Goal: Contribute content: Contribute content

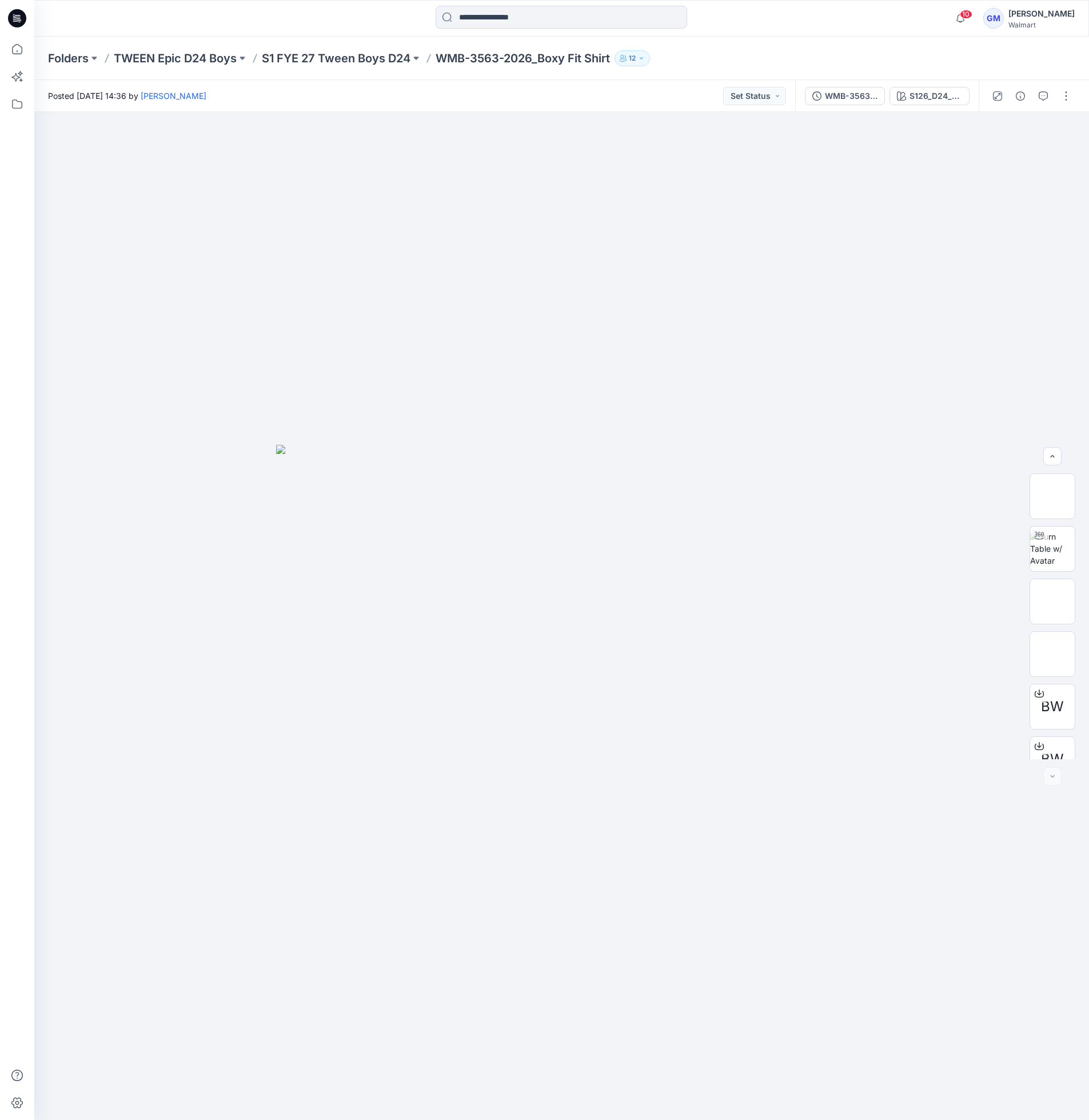
scroll to position [128, 0]
click at [46, 132] on div at bounding box center [562, 616] width 1055 height 1008
click at [130, 56] on p "TWEEN Epic D24 Boys" at bounding box center [175, 58] width 123 height 16
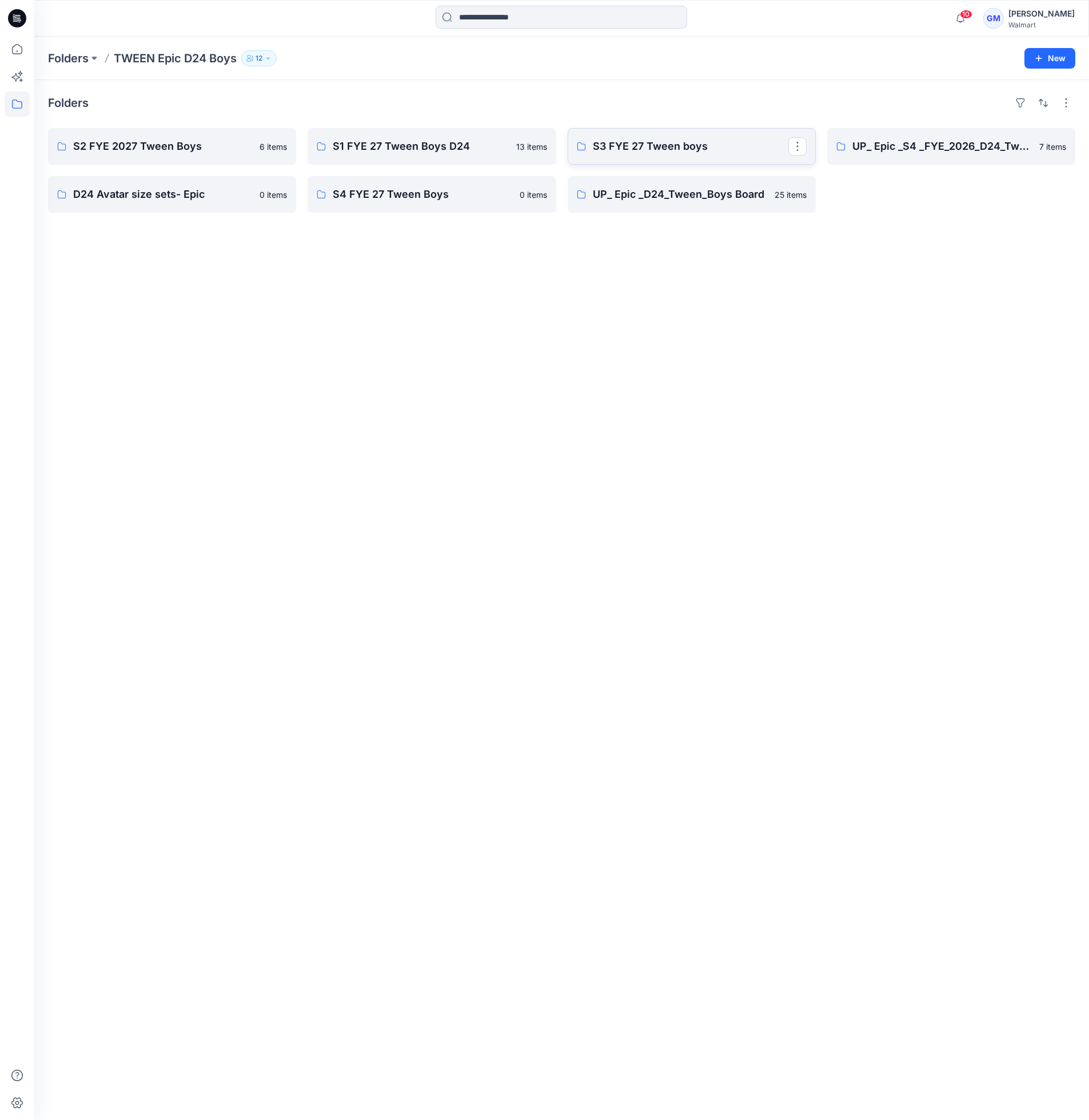
click at [652, 148] on p "S3 FYE 27 Tween boys" at bounding box center [690, 147] width 195 height 16
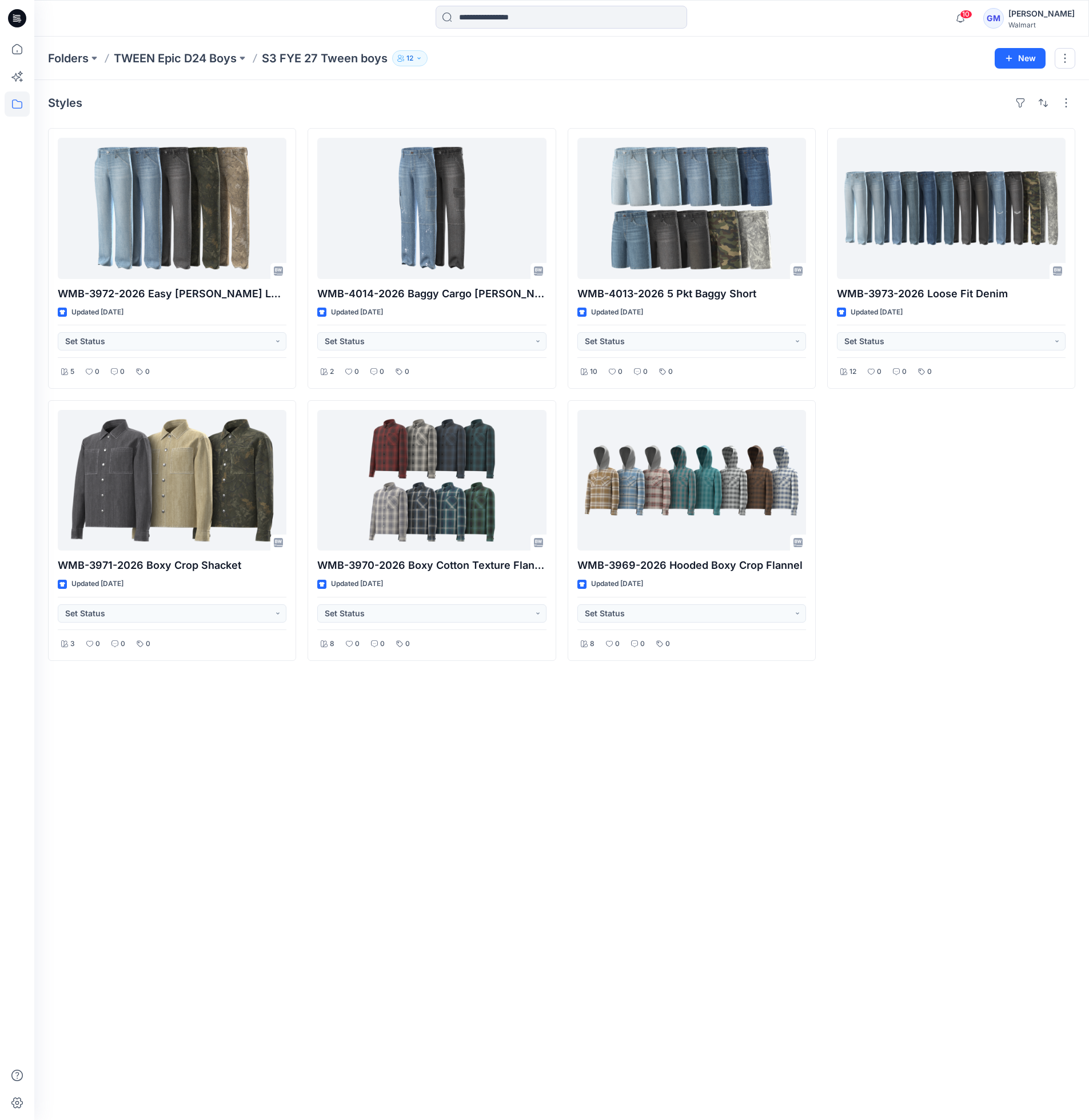
drag, startPoint x: 221, startPoint y: 859, endPoint x: 320, endPoint y: 808, distance: 111.4
click at [221, 859] on div "Styles WMB-3972-2026 Easy Carpenter Loose Fit Updated 15 days ago Set Status 5 …" at bounding box center [562, 600] width 1055 height 1040
click at [280, 747] on div "Styles WMB-3972-2026 Easy Carpenter Loose Fit Updated 15 days ago Set Status 5 …" at bounding box center [562, 600] width 1055 height 1040
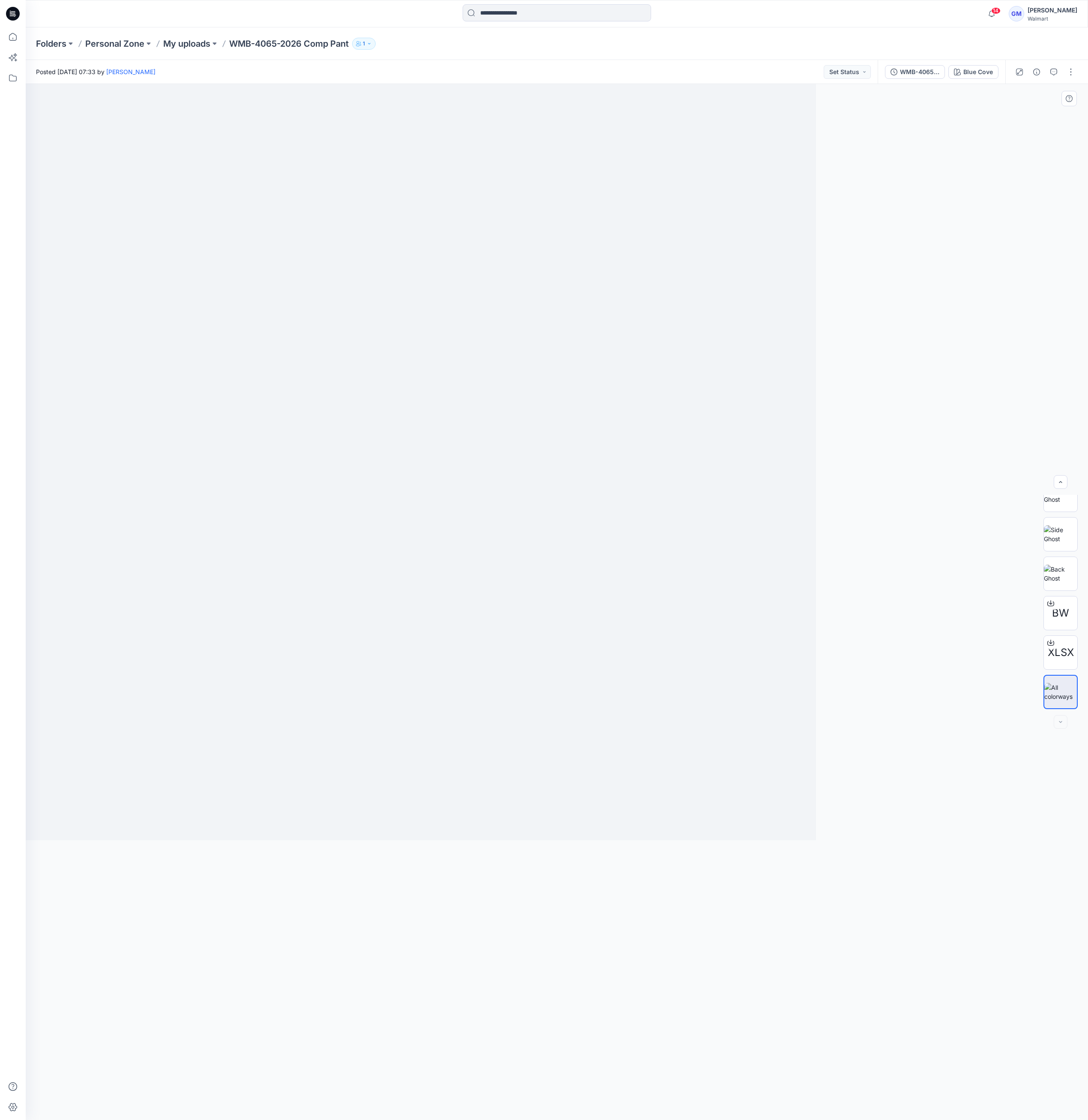
scroll to position [96, 0]
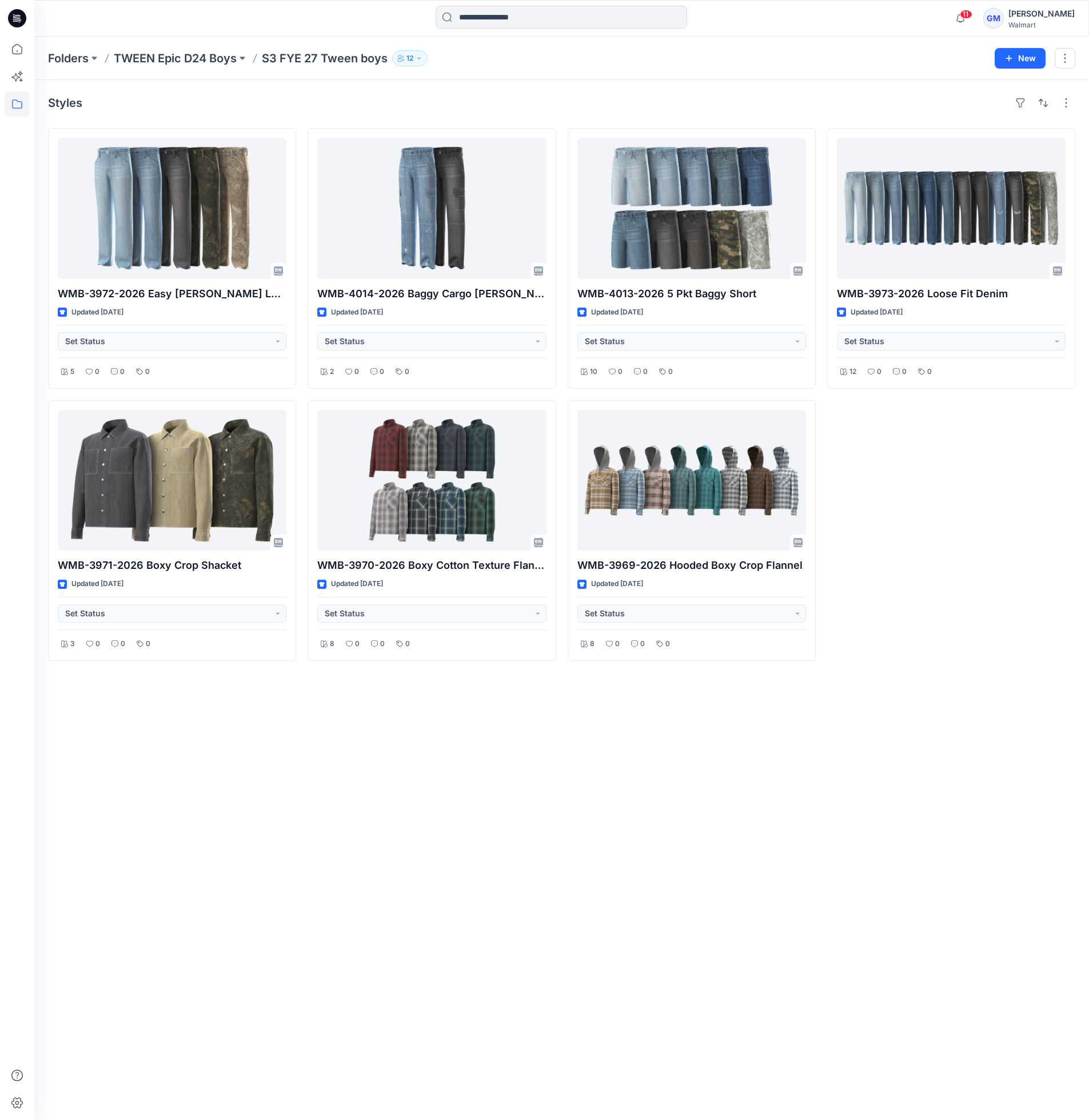
click at [180, 803] on div "Styles WMB-3972-2026 Easy [PERSON_NAME] Loose Fit Updated [DATE] Set Status 5 0…" at bounding box center [562, 600] width 1055 height 1040
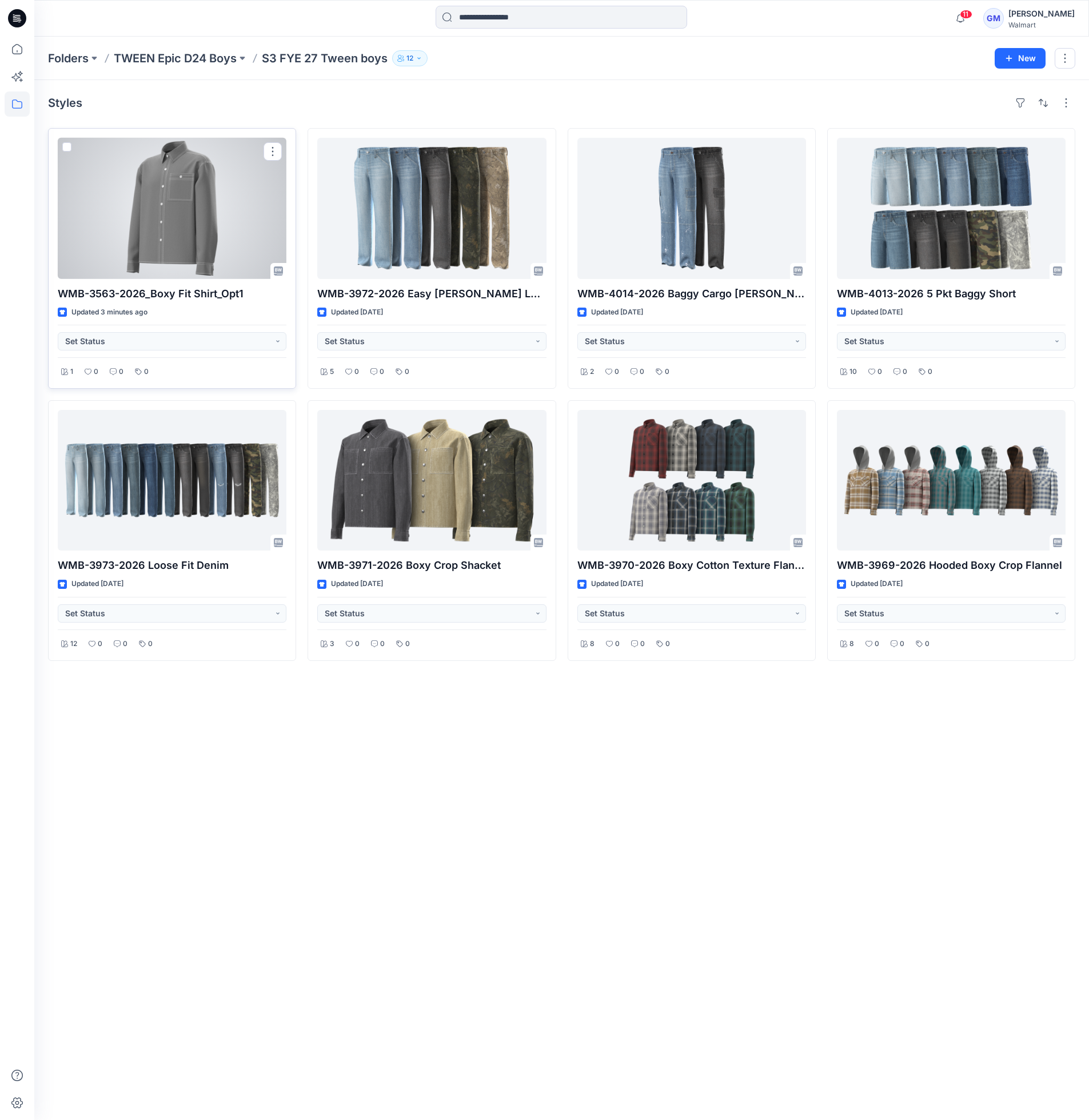
click at [163, 222] on div at bounding box center [171, 208] width 229 height 141
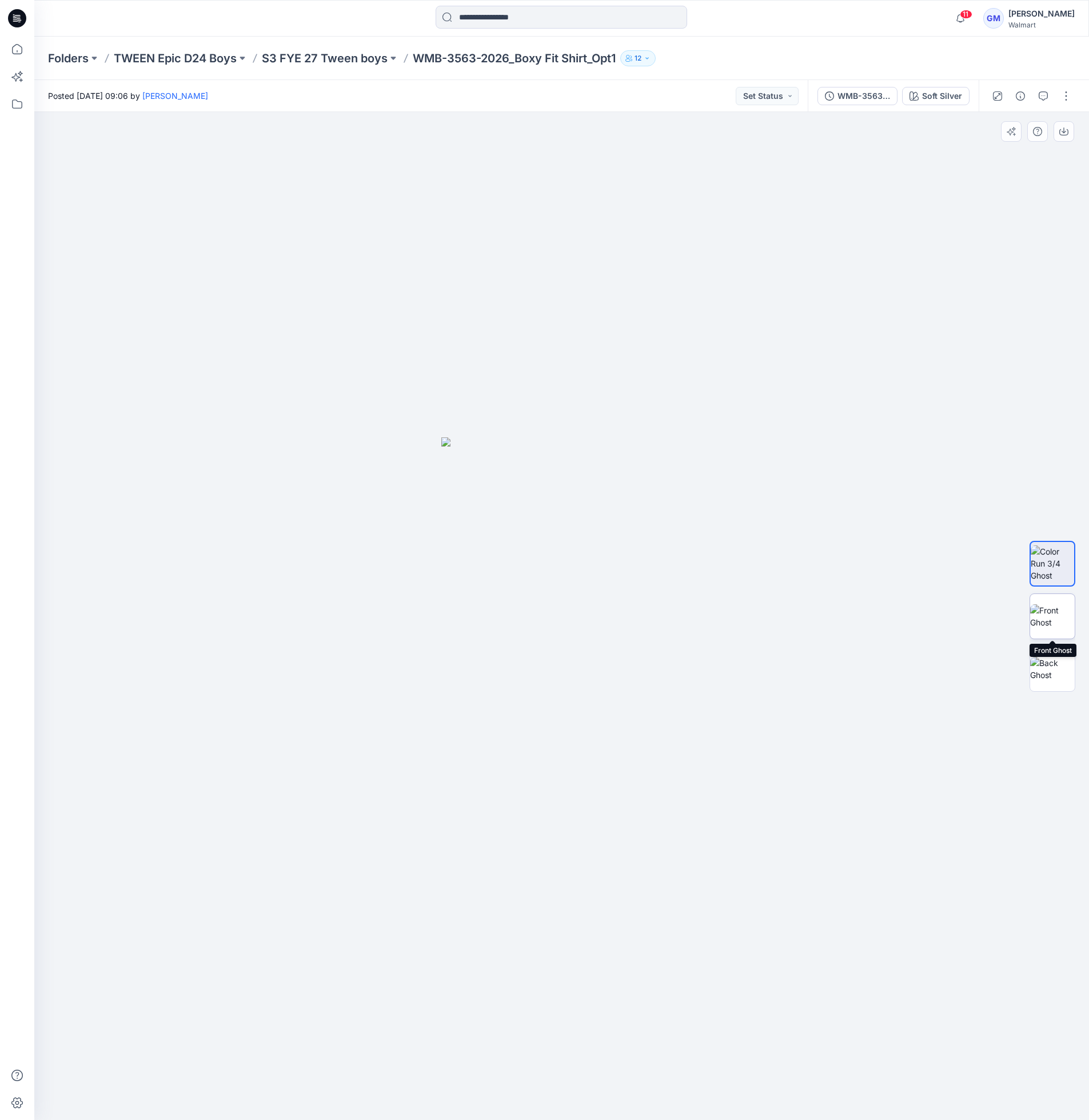
click at [1053, 623] on img at bounding box center [1053, 617] width 45 height 24
click at [1054, 677] on img at bounding box center [1053, 669] width 45 height 24
click at [957, 797] on div at bounding box center [562, 616] width 1055 height 1008
click at [1057, 570] on img at bounding box center [1053, 563] width 45 height 36
click at [632, 458] on img at bounding box center [562, 779] width 242 height 683
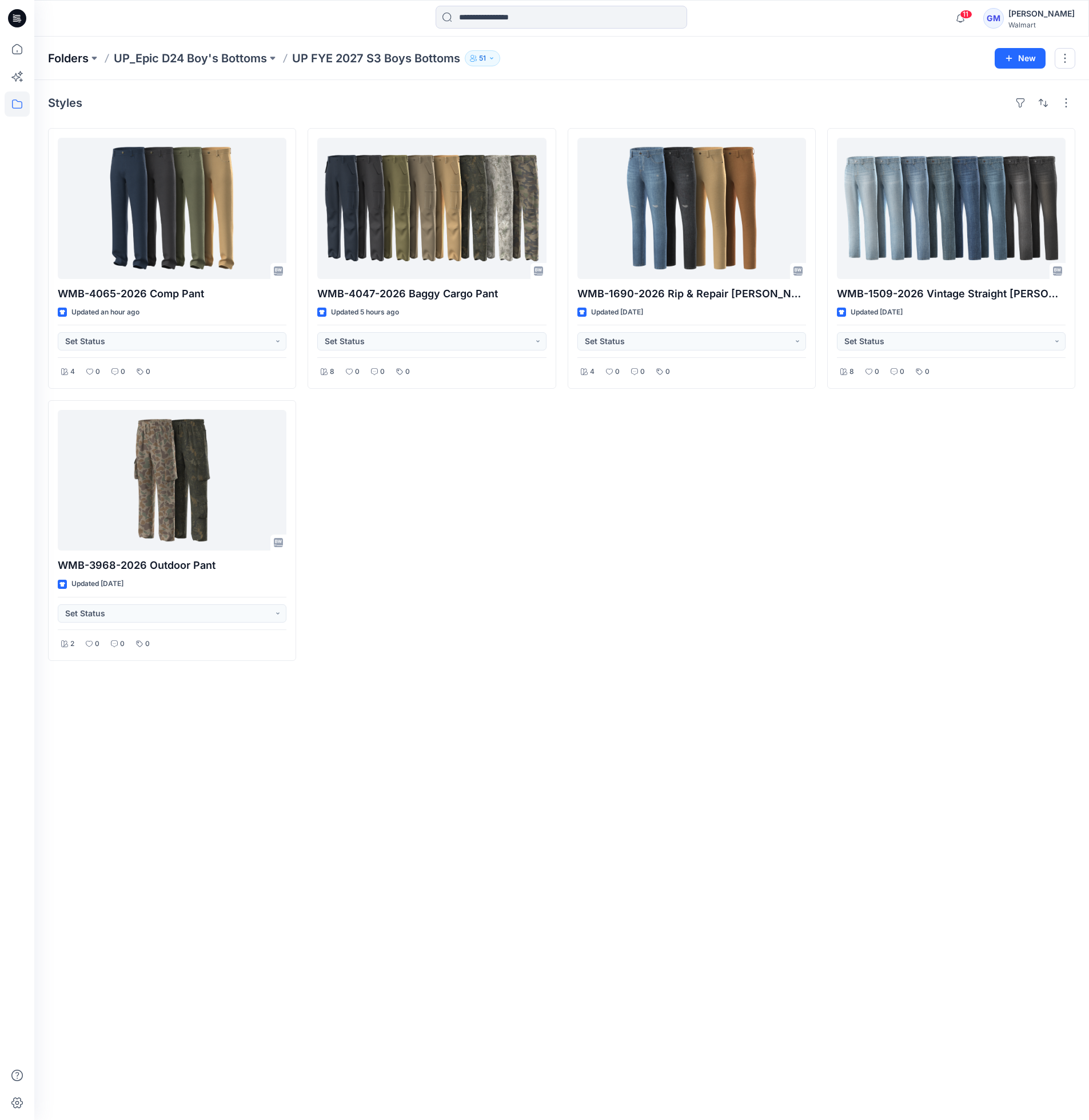
click at [70, 63] on p "Folders" at bounding box center [68, 58] width 41 height 16
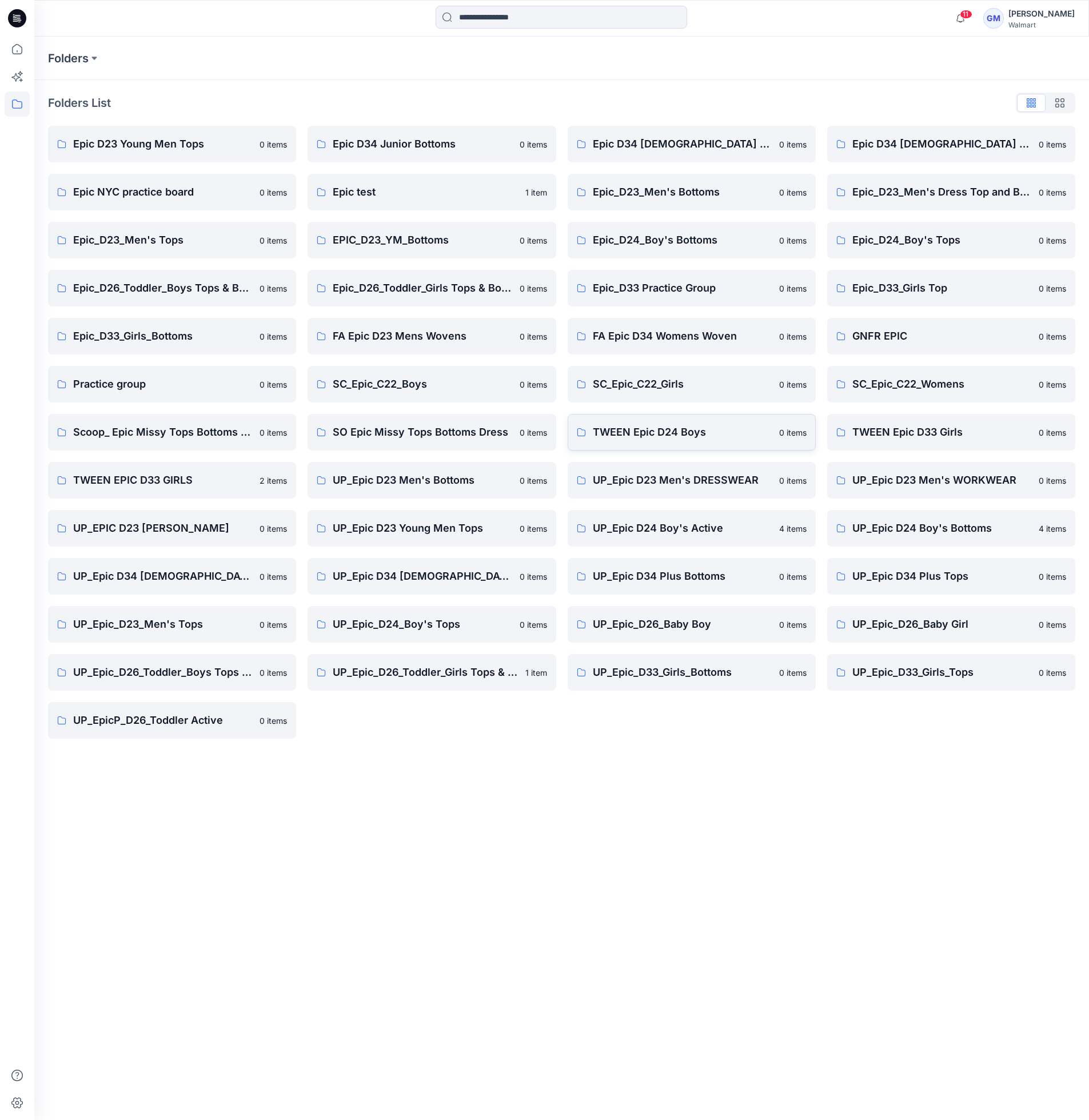
click at [611, 424] on p "TWEEN Epic D24 Boys" at bounding box center [682, 432] width 180 height 16
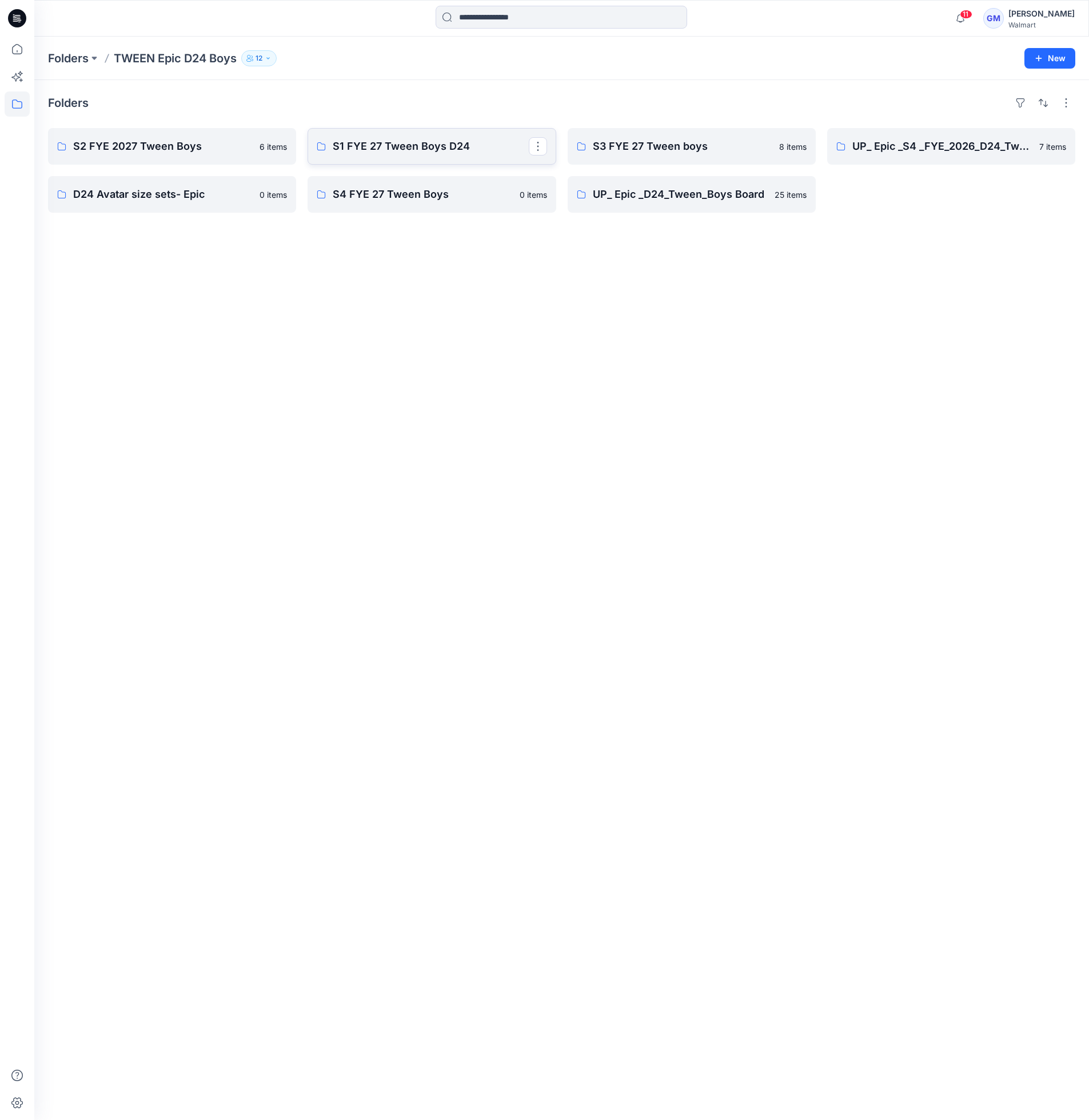
click at [405, 144] on p "S1 FYE 27 Tween Boys D24" at bounding box center [430, 147] width 195 height 16
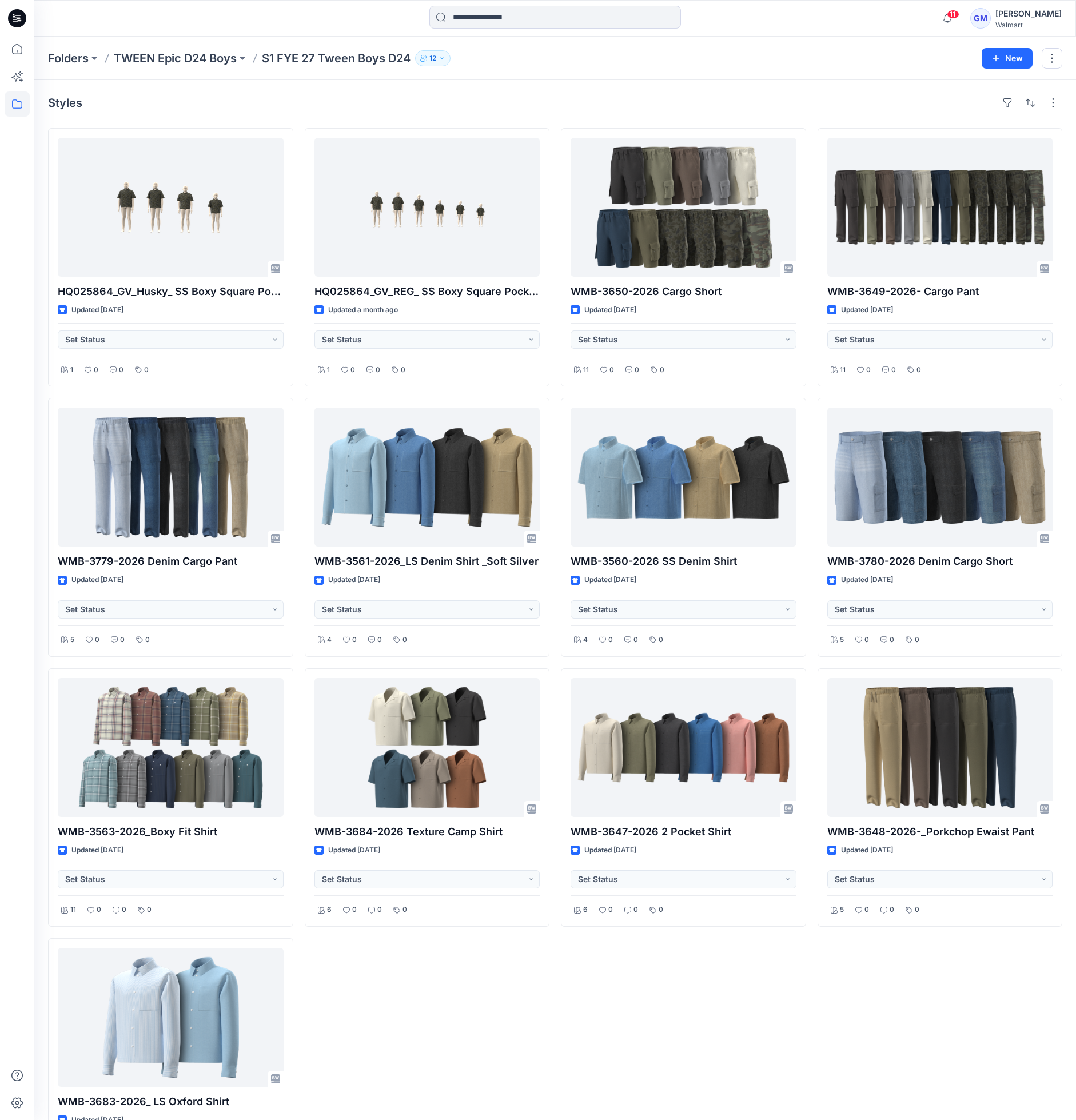
click at [482, 1026] on div "HQ025864_GV_REG_ SS Boxy Square Pocket Shirt Updated a month ago Set Status 1 0…" at bounding box center [427, 662] width 245 height 1069
click at [677, 102] on div "Styles" at bounding box center [555, 103] width 1014 height 18
click at [483, 105] on div "Styles" at bounding box center [555, 103] width 1014 height 18
click at [681, 997] on div "WMB-3650-2026 Cargo Short Updated 5 months ago Set Status 11 0 0 0 WMB-3560-202…" at bounding box center [683, 662] width 245 height 1069
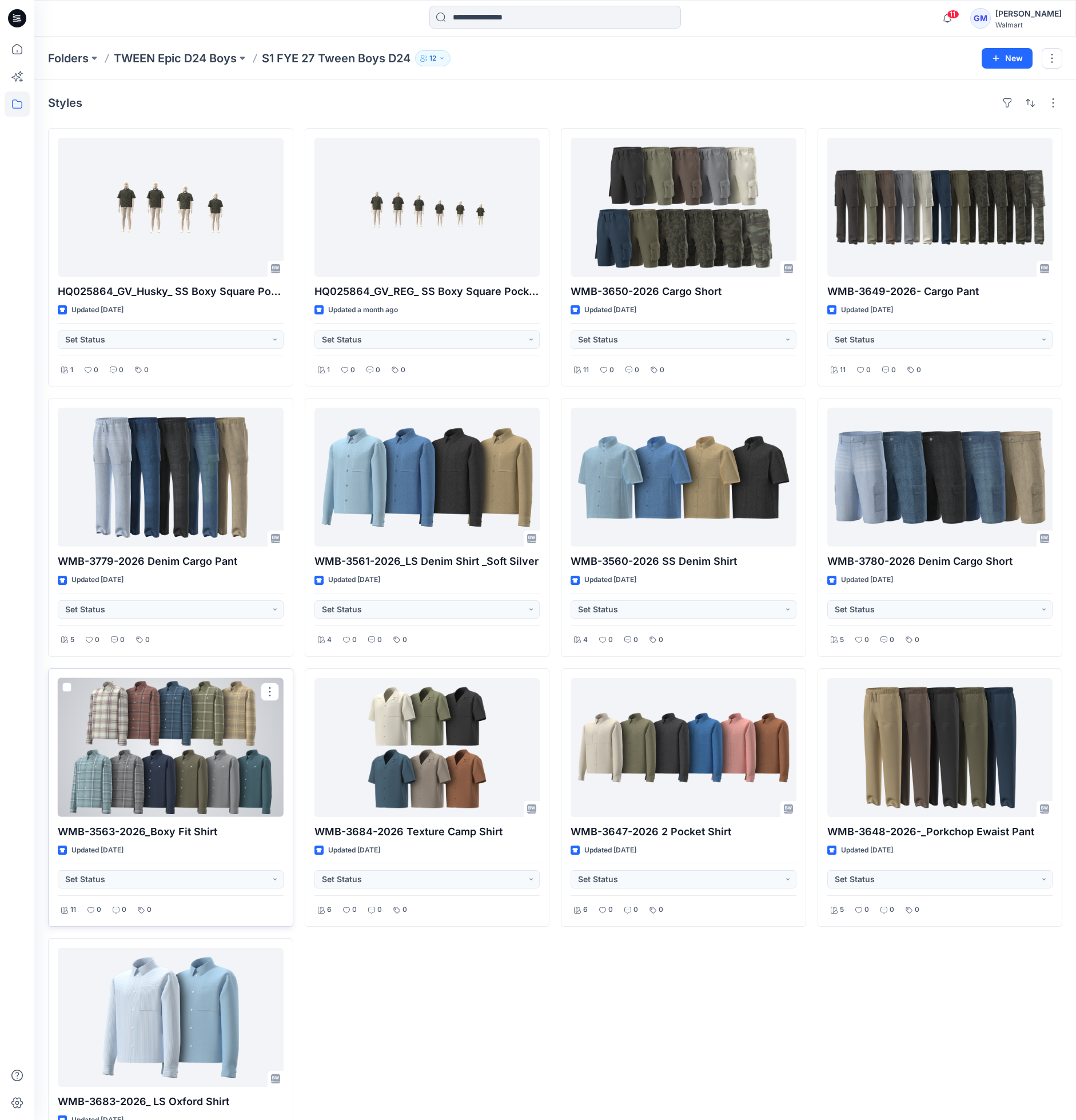
click at [208, 735] on div at bounding box center [171, 747] width 226 height 139
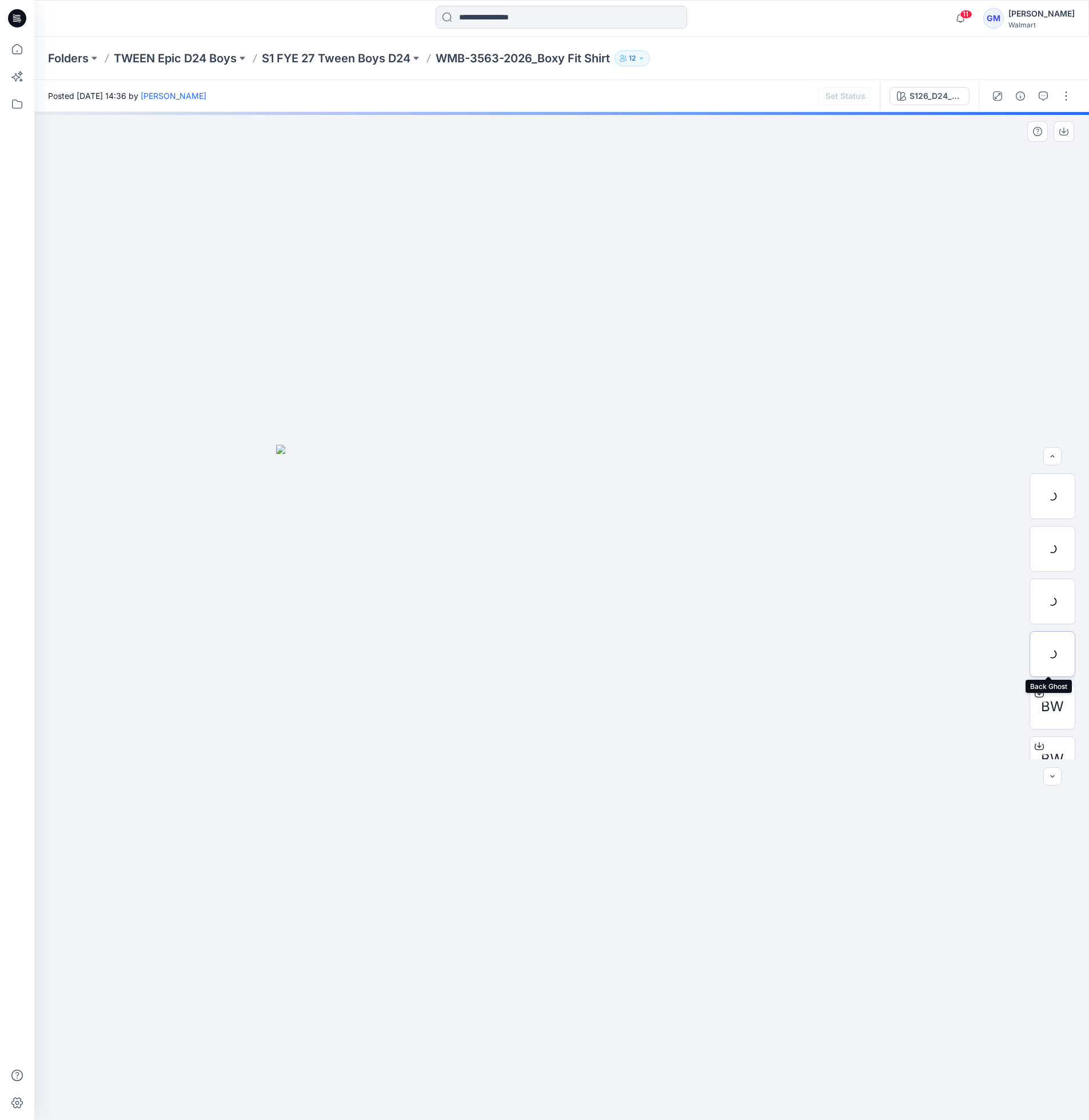
scroll to position [128, 0]
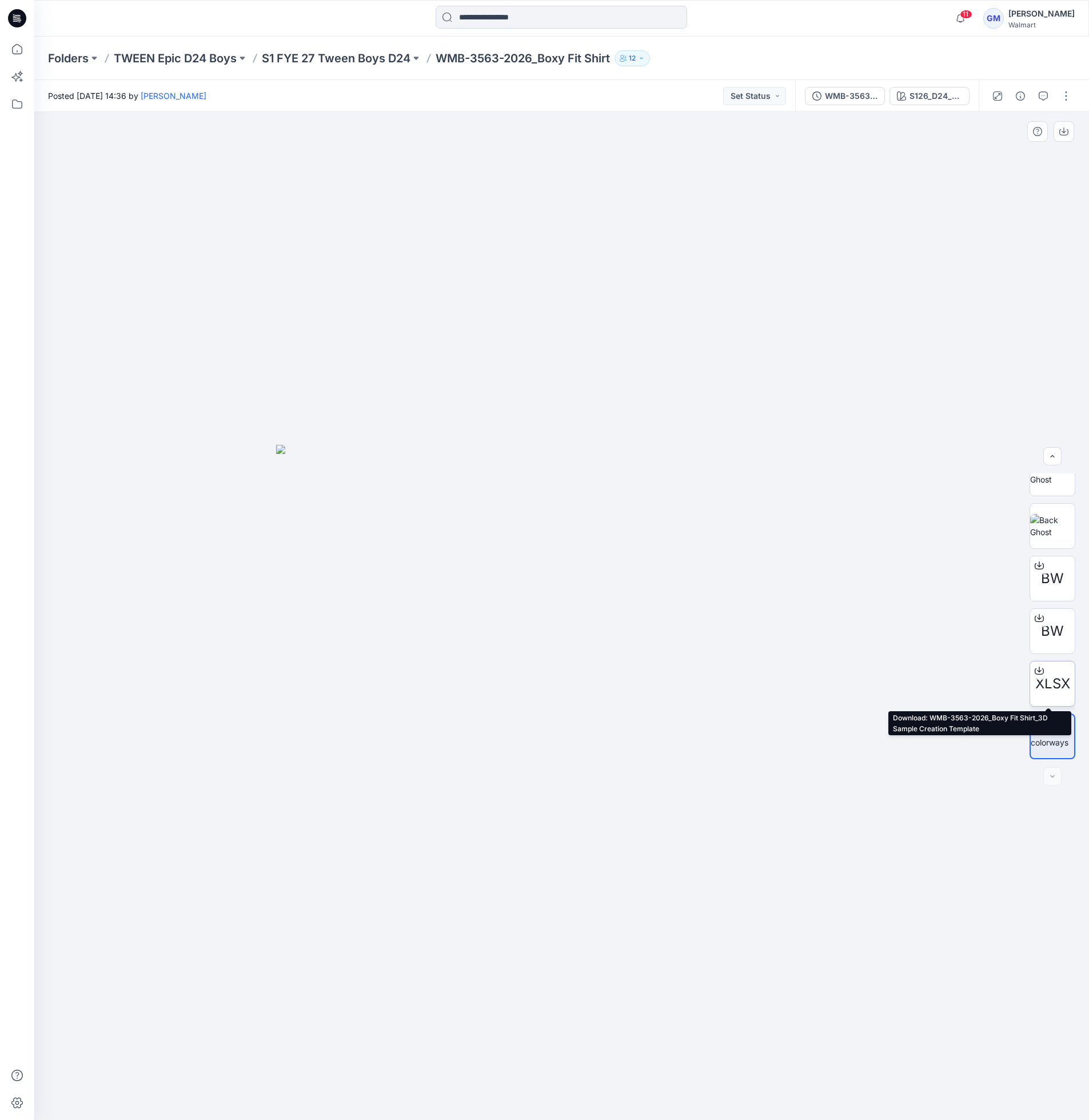
click at [1040, 678] on div at bounding box center [1040, 670] width 18 height 18
click at [1024, 93] on icon "button" at bounding box center [1021, 96] width 9 height 9
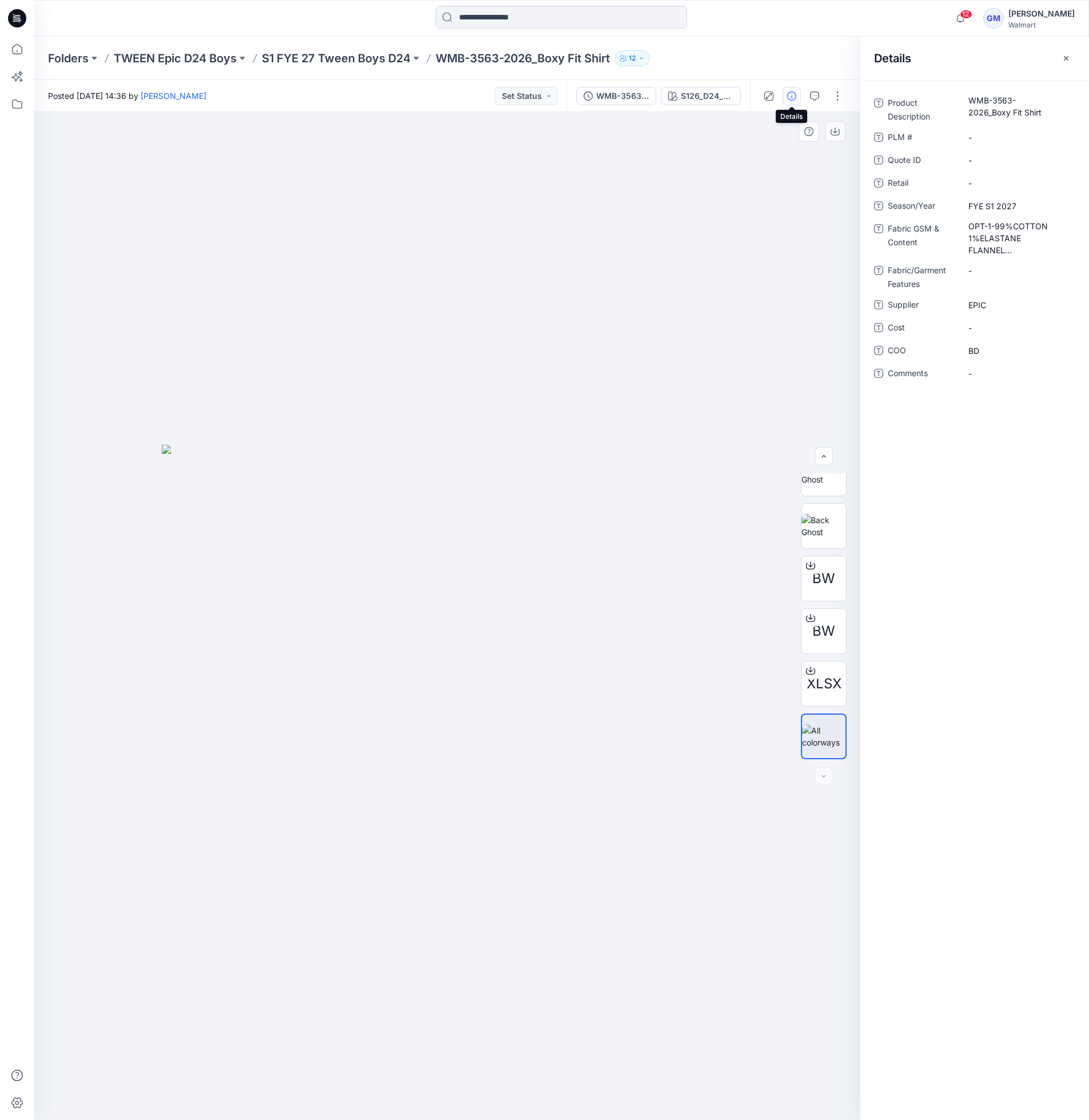
click at [668, 242] on div at bounding box center [448, 616] width 826 height 1008
click at [736, 50] on div "Folders TWEEN Epic D24 Boys S1 FYE 27 Tween Boys D24 WMB-3563-2026_Boxy Fit Shi…" at bounding box center [517, 58] width 939 height 16
click at [979, 228] on Content "OPT-1-99%COTTON 1%ELASTANE FLANNEL OPT-2-100%COTTON" at bounding box center [1018, 237] width 99 height 36
drag, startPoint x: 965, startPoint y: 226, endPoint x: 1023, endPoint y: 238, distance: 59.2
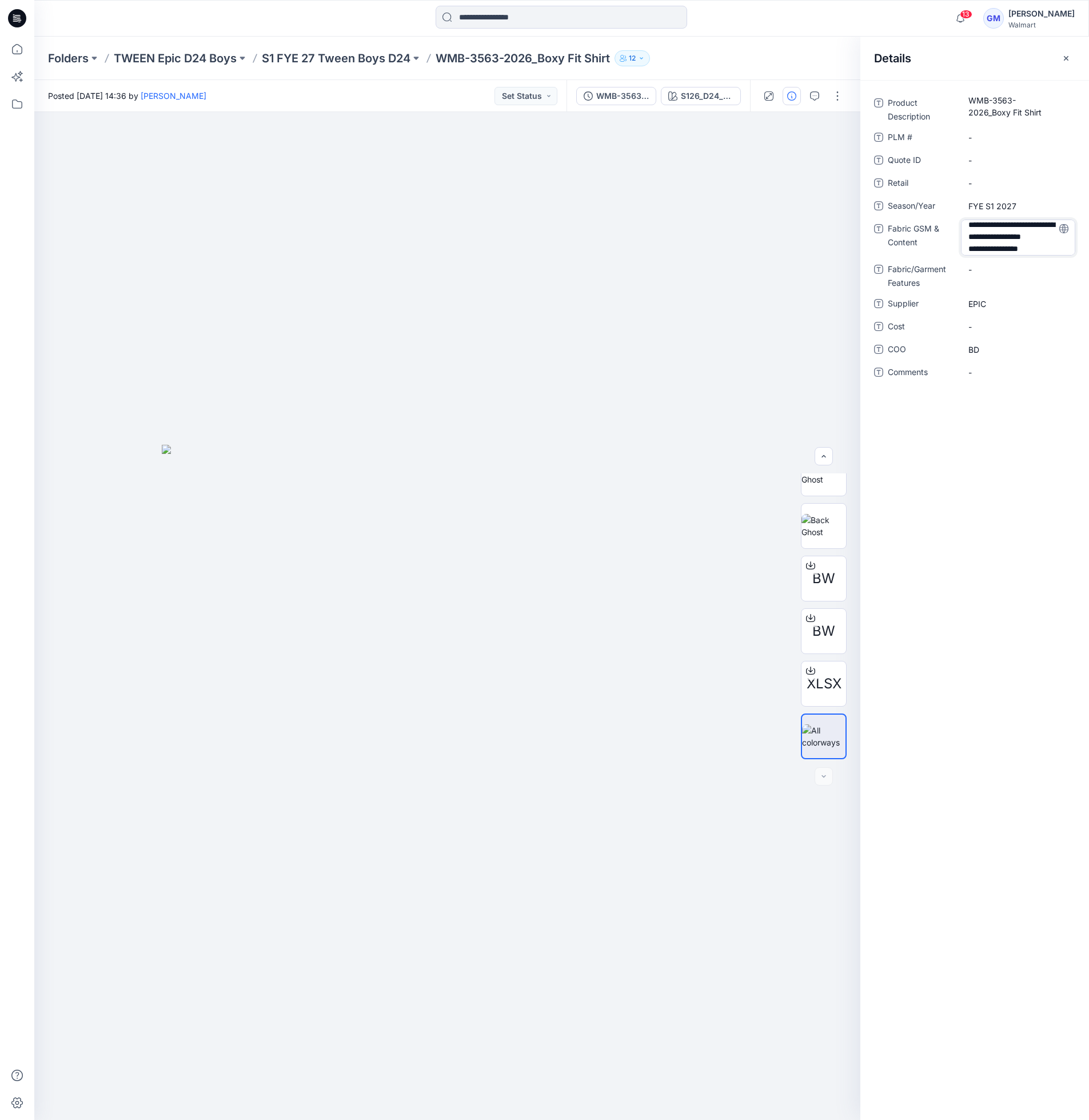
click at [1023, 238] on textarea "**********" at bounding box center [1018, 237] width 114 height 36
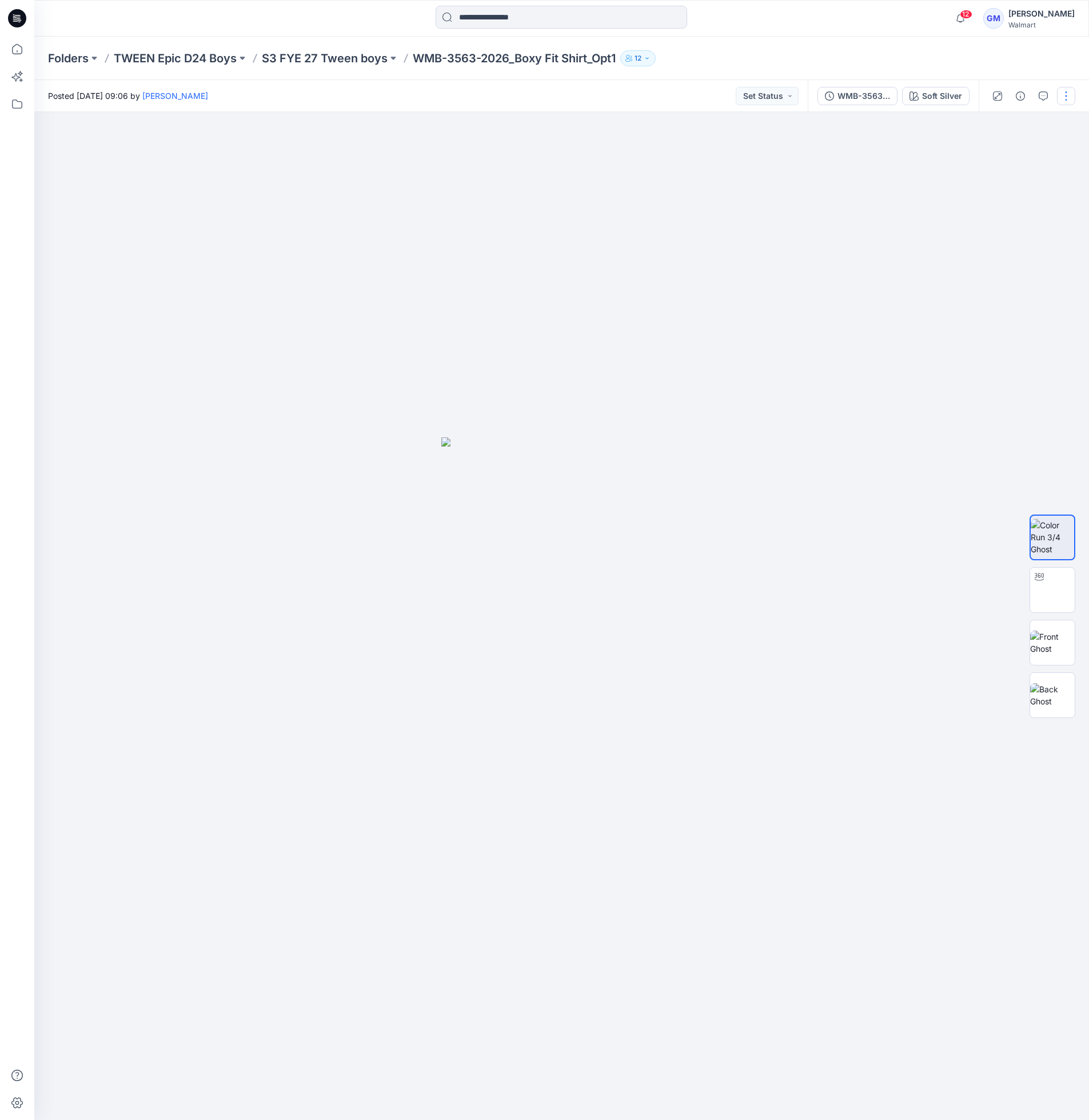
click at [1066, 98] on button "button" at bounding box center [1066, 96] width 18 height 18
click at [1048, 587] on img at bounding box center [1053, 589] width 45 height 36
drag, startPoint x: 679, startPoint y: 1087, endPoint x: 383, endPoint y: 1093, distance: 296.1
click at [383, 1093] on div at bounding box center [562, 616] width 1055 height 1008
click at [1018, 100] on button "button" at bounding box center [1021, 96] width 18 height 18
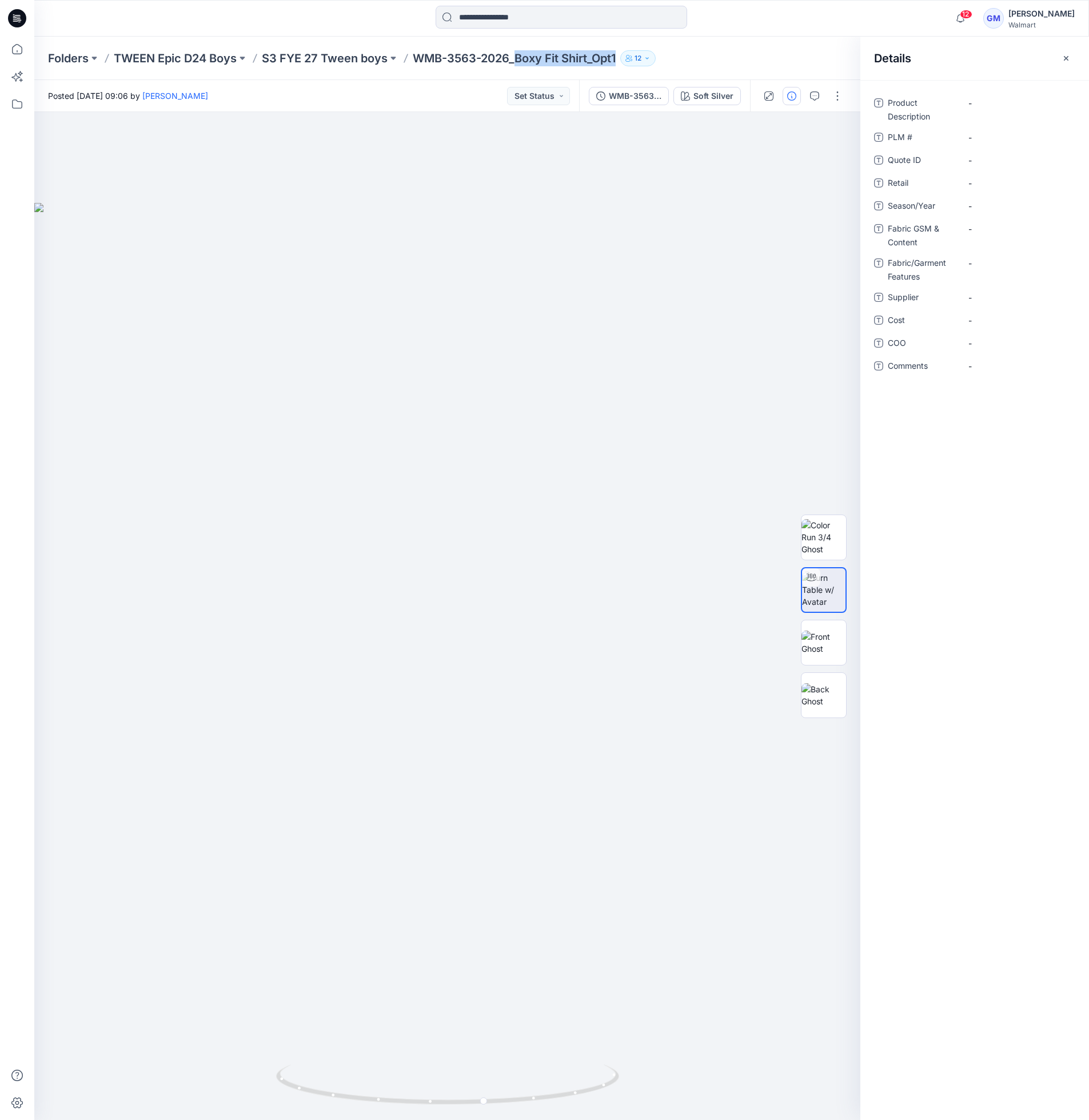
drag, startPoint x: 517, startPoint y: 57, endPoint x: 629, endPoint y: 56, distance: 112.0
click at [629, 56] on div "Folders TWEEN Epic D24 Boys S3 FYE 27 Tween boys WMB-3563-2026_Boxy Fit Shirt_O…" at bounding box center [517, 58] width 939 height 16
copy div "Boxy Fit Shirt_Opt1 12"
click at [1015, 107] on Description "-" at bounding box center [1018, 103] width 99 height 12
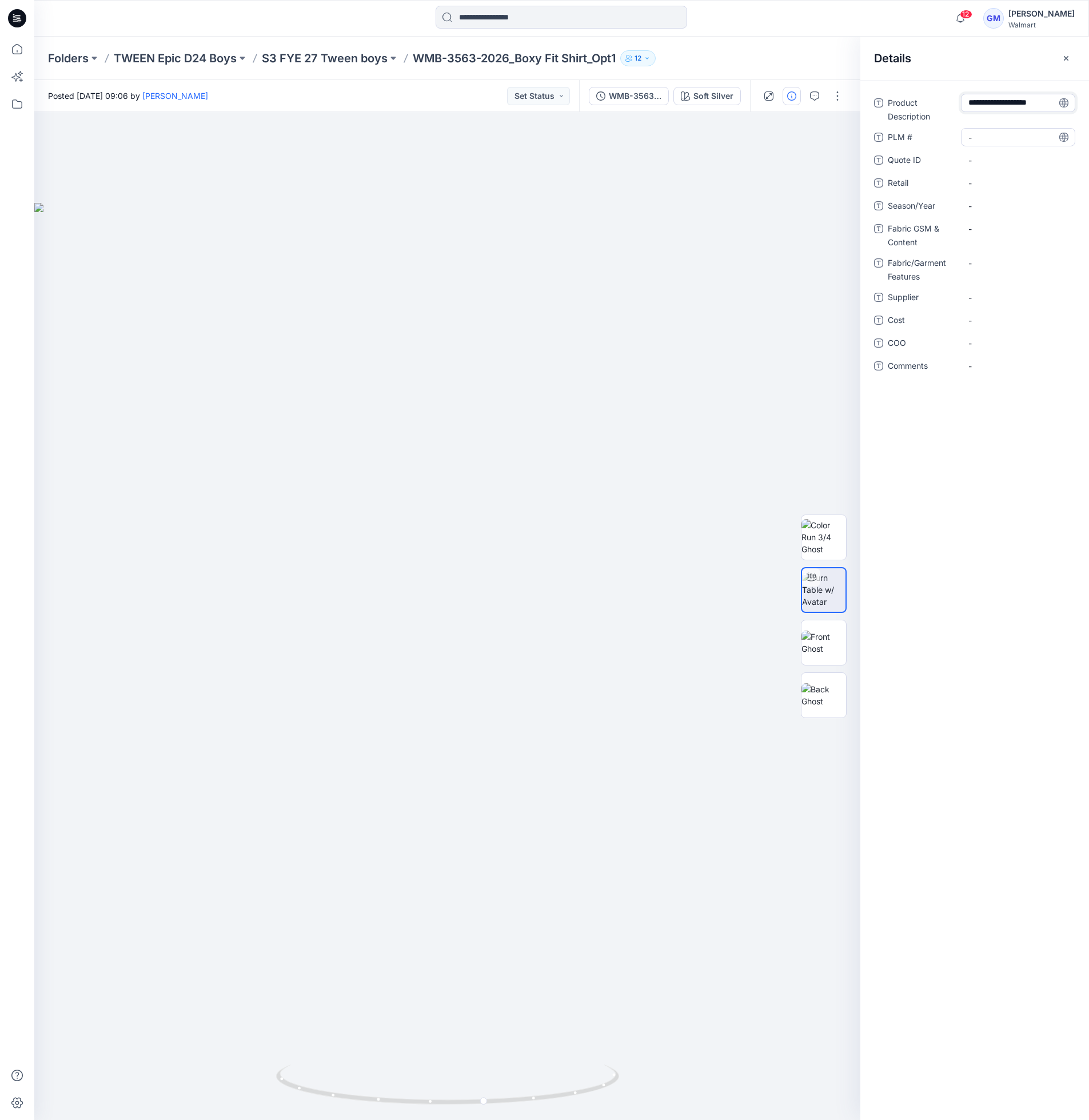
type textarea "**********"
click at [999, 211] on span "-" at bounding box center [1018, 205] width 99 height 12
type textarea "**********"
click at [981, 227] on Content "-" at bounding box center [1018, 228] width 99 height 12
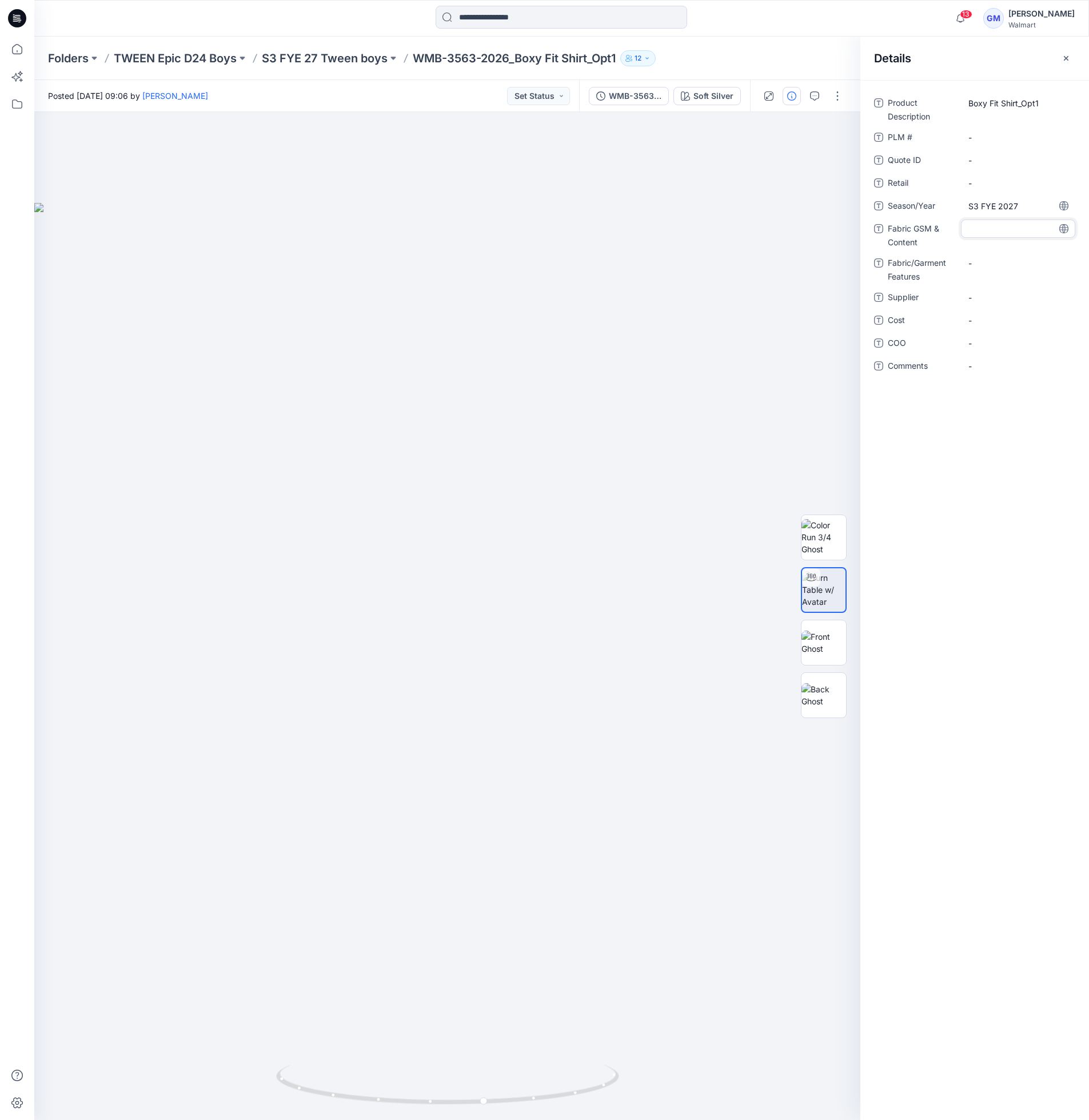
type textarea "**********"
click at [991, 303] on span "-" at bounding box center [1018, 305] width 99 height 12
type textarea "****"
drag, startPoint x: 998, startPoint y: 308, endPoint x: 917, endPoint y: 308, distance: 81.0
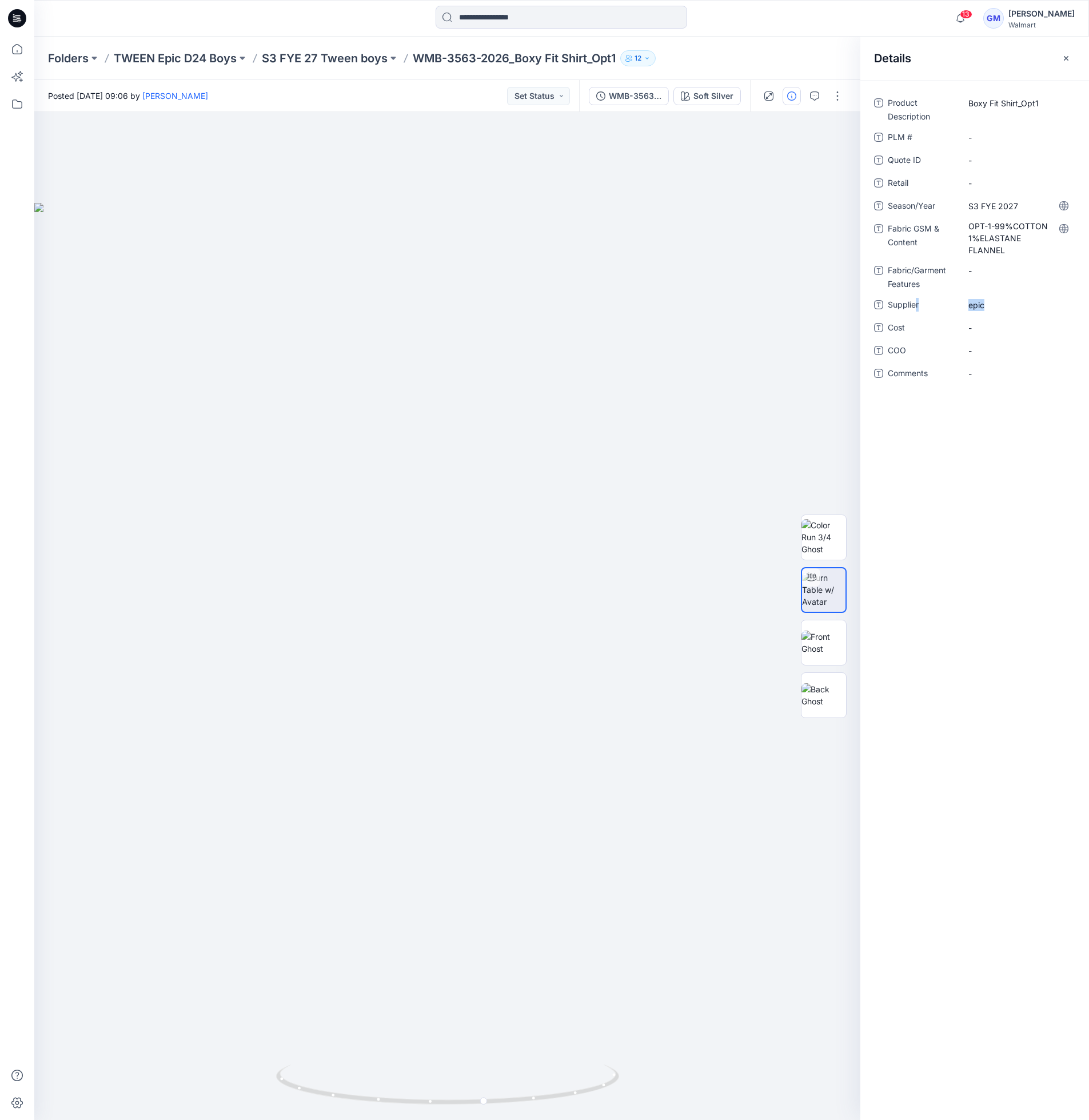
click at [917, 308] on div "Supplier epic" at bounding box center [975, 305] width 202 height 18
drag, startPoint x: 917, startPoint y: 308, endPoint x: 990, endPoint y: 315, distance: 73.3
click at [990, 315] on div "Product Description Boxy Fit Shirt_Opt1 PLM # - Quote ID - Retail - Season/Year…" at bounding box center [975, 245] width 202 height 303
drag, startPoint x: 990, startPoint y: 308, endPoint x: 961, endPoint y: 306, distance: 29.1
click at [961, 306] on div "epic" at bounding box center [1018, 305] width 114 height 18
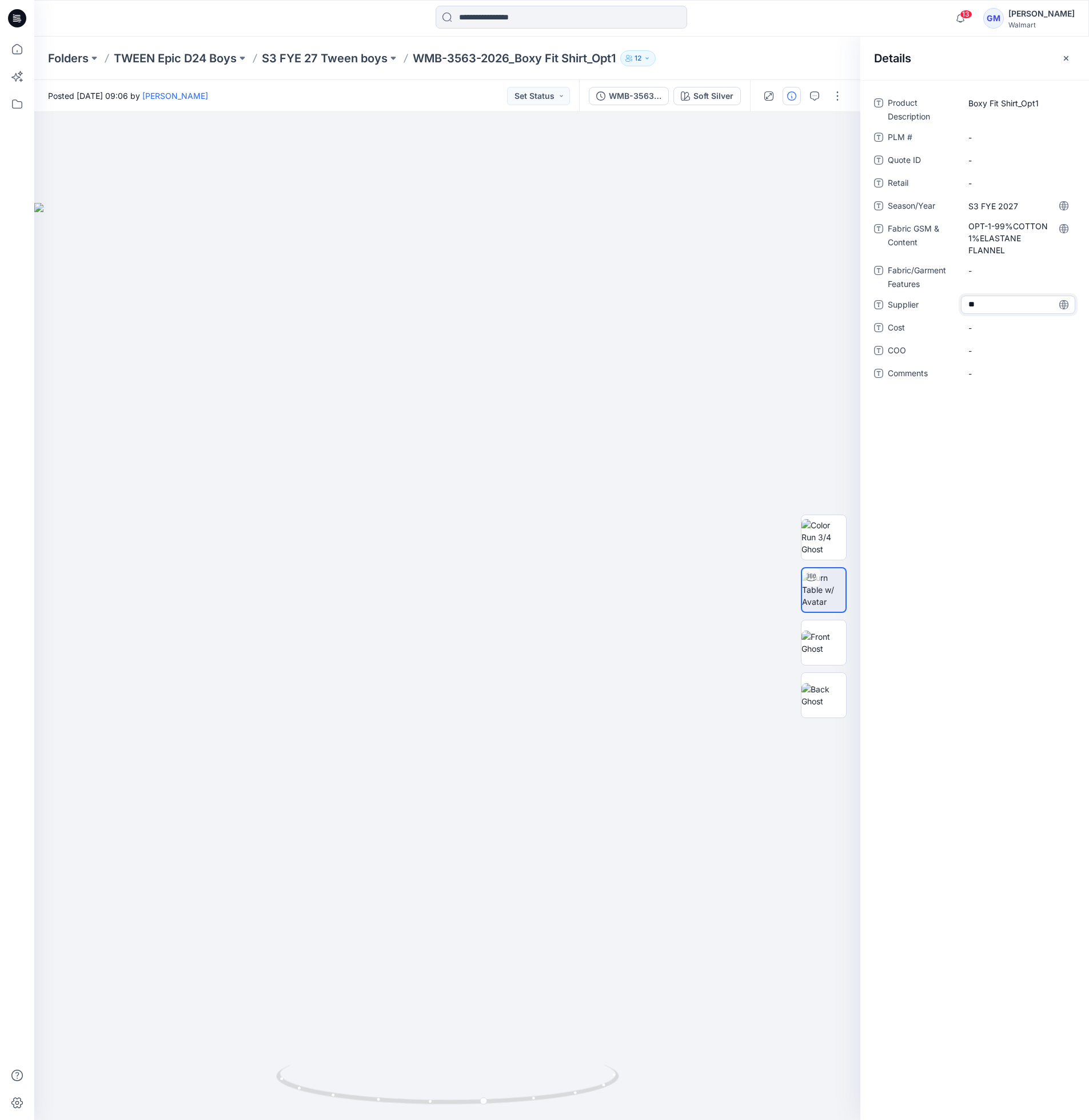
type textarea "*"
type textarea "****"
click at [1026, 352] on span "-" at bounding box center [1018, 350] width 99 height 12
type textarea "**"
click at [206, 344] on div at bounding box center [448, 616] width 826 height 1008
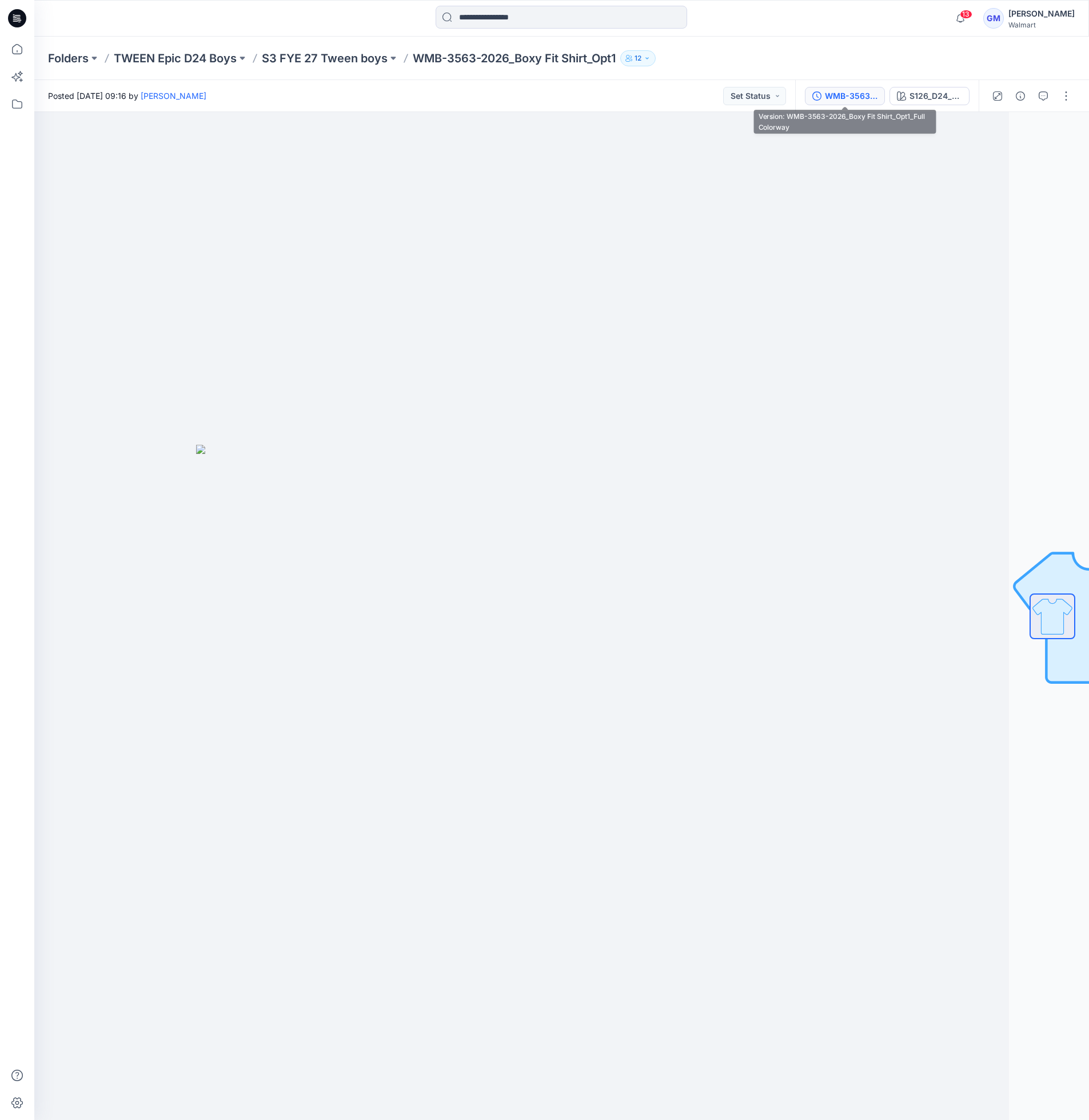
click at [814, 88] on button "WMB-3563-2026_Boxy Fit Shirt_Opt1_Full Colorway" at bounding box center [845, 96] width 80 height 18
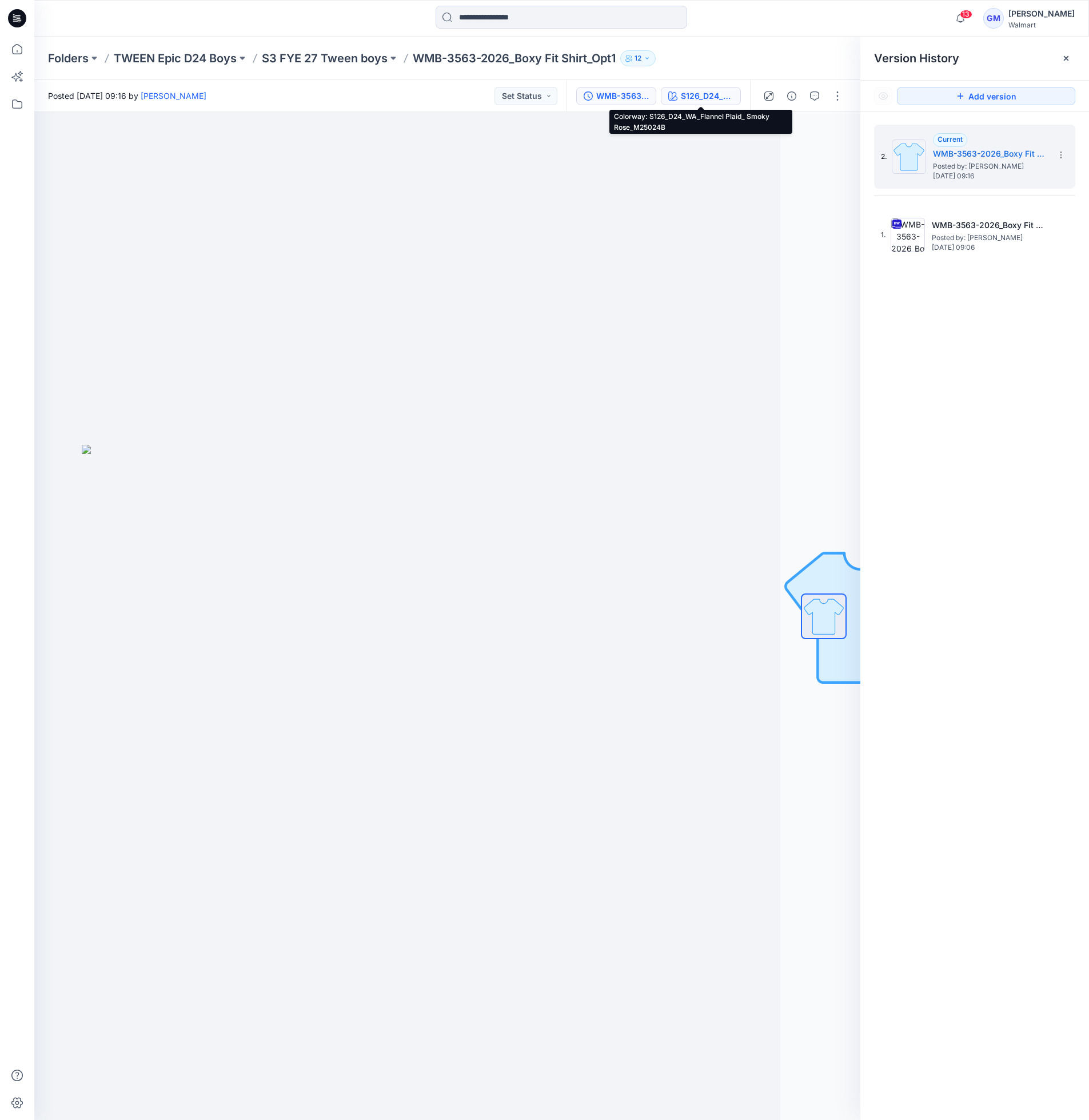
click at [707, 103] on button "S126_D24_WA_Flannel Plaid_ Smoky Rose_M25024B" at bounding box center [701, 96] width 80 height 18
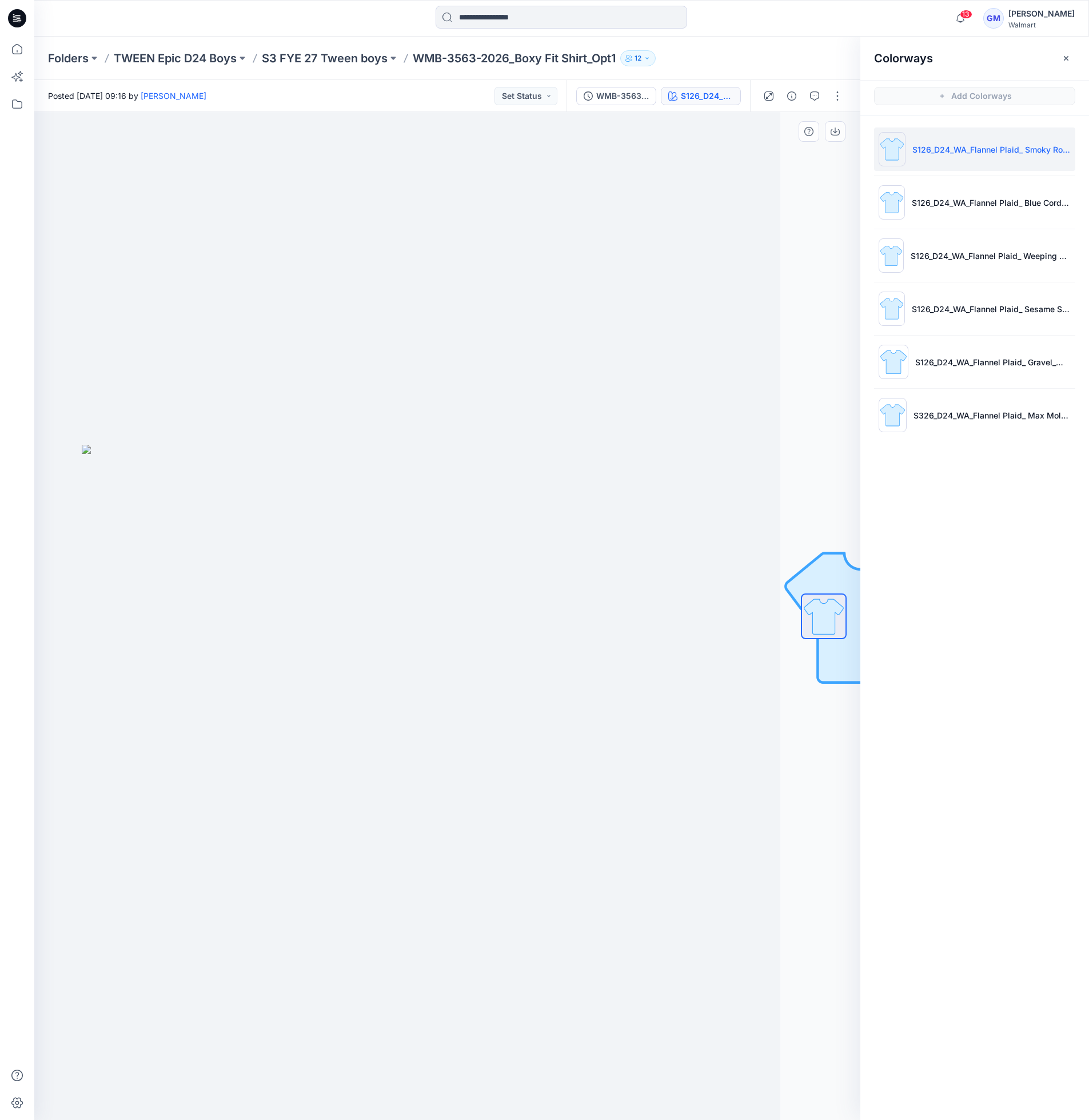
click at [553, 518] on img at bounding box center [368, 783] width 572 height 676
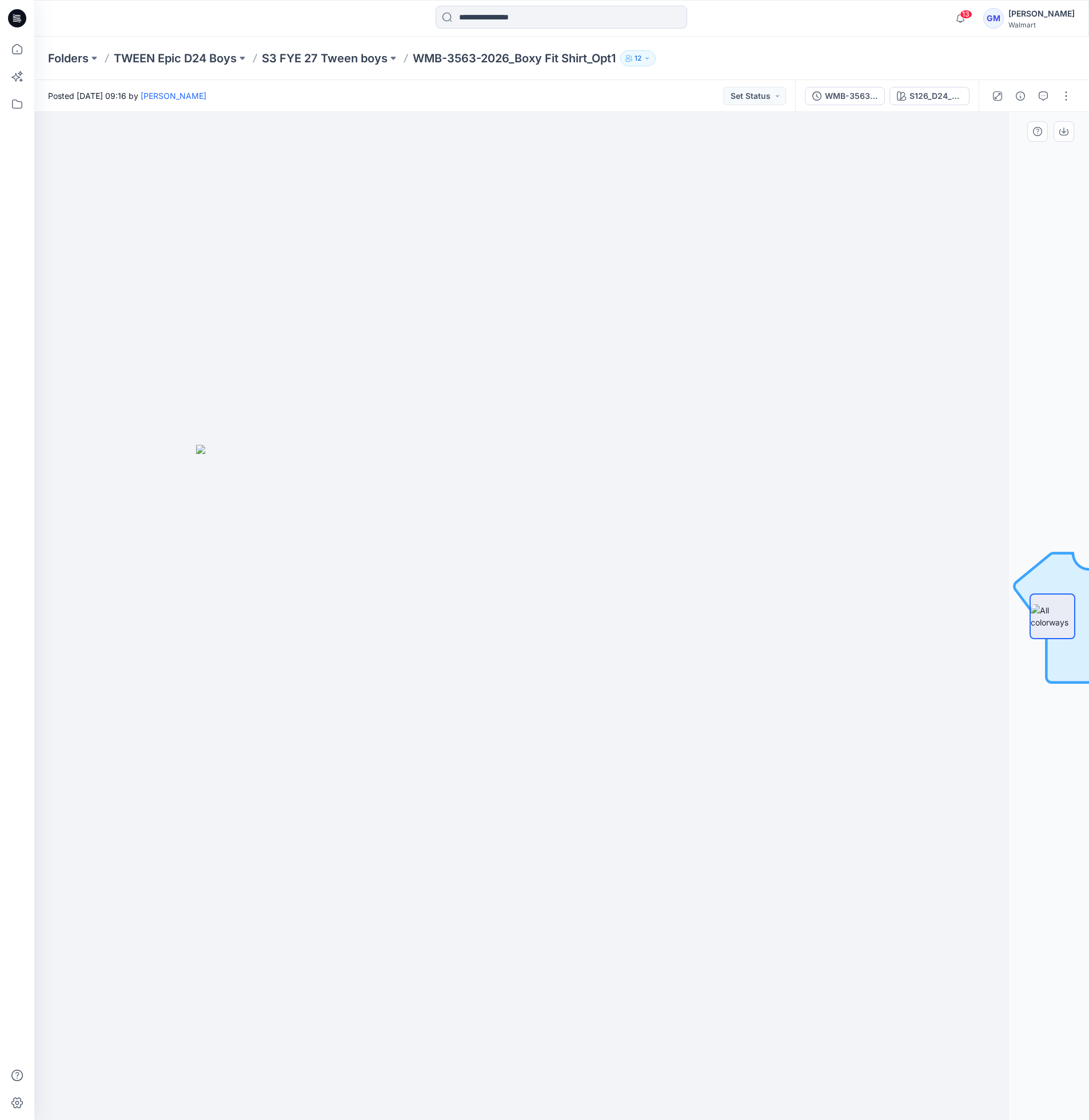
click at [868, 301] on div at bounding box center [482, 616] width 1055 height 1008
click at [830, 530] on img at bounding box center [562, 783] width 572 height 676
click at [1023, 88] on button "button" at bounding box center [1021, 96] width 18 height 18
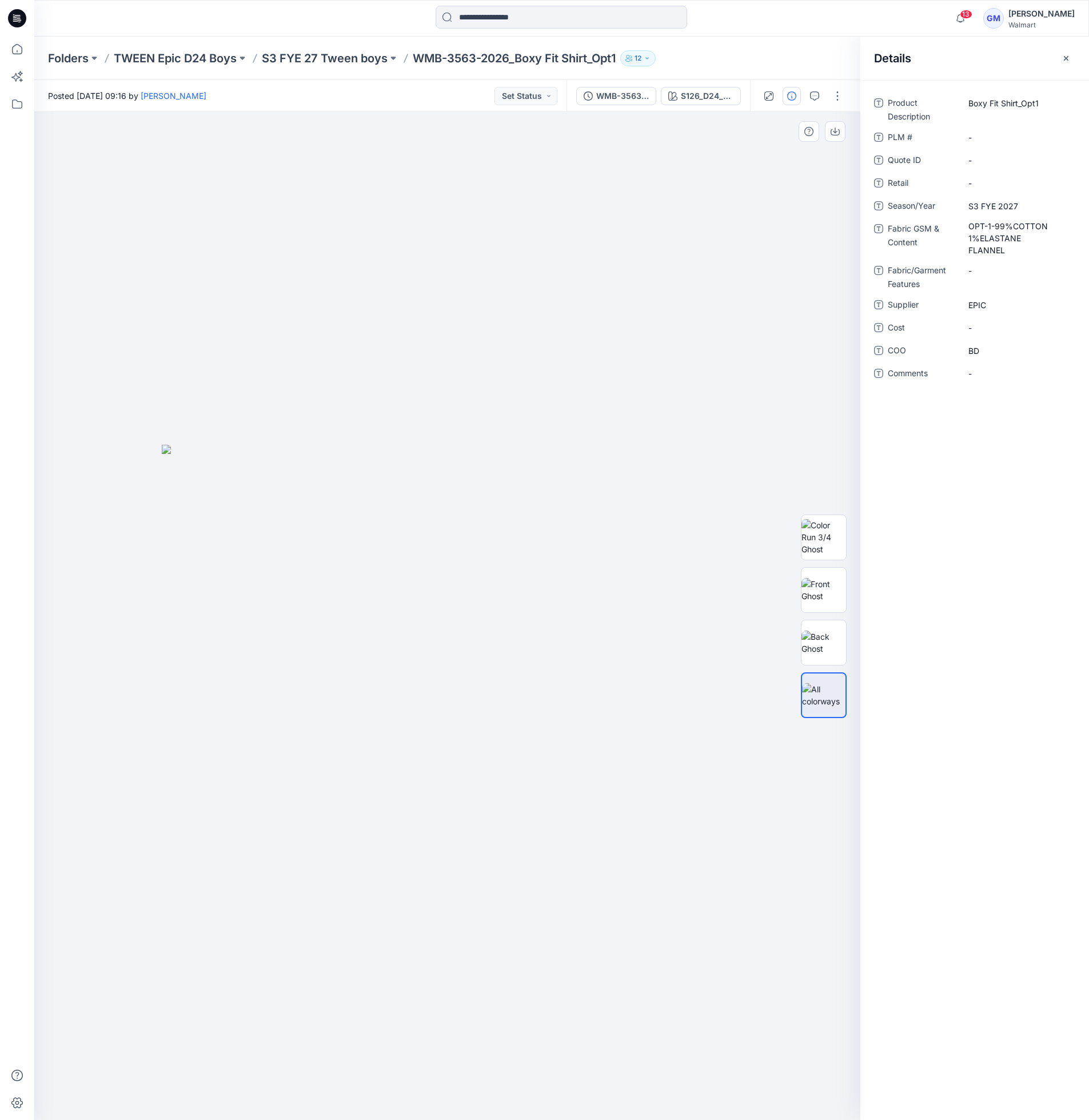
click at [592, 399] on div at bounding box center [448, 616] width 826 height 1008
click at [465, 708] on img at bounding box center [447, 783] width 572 height 676
click at [674, 619] on img at bounding box center [447, 783] width 572 height 676
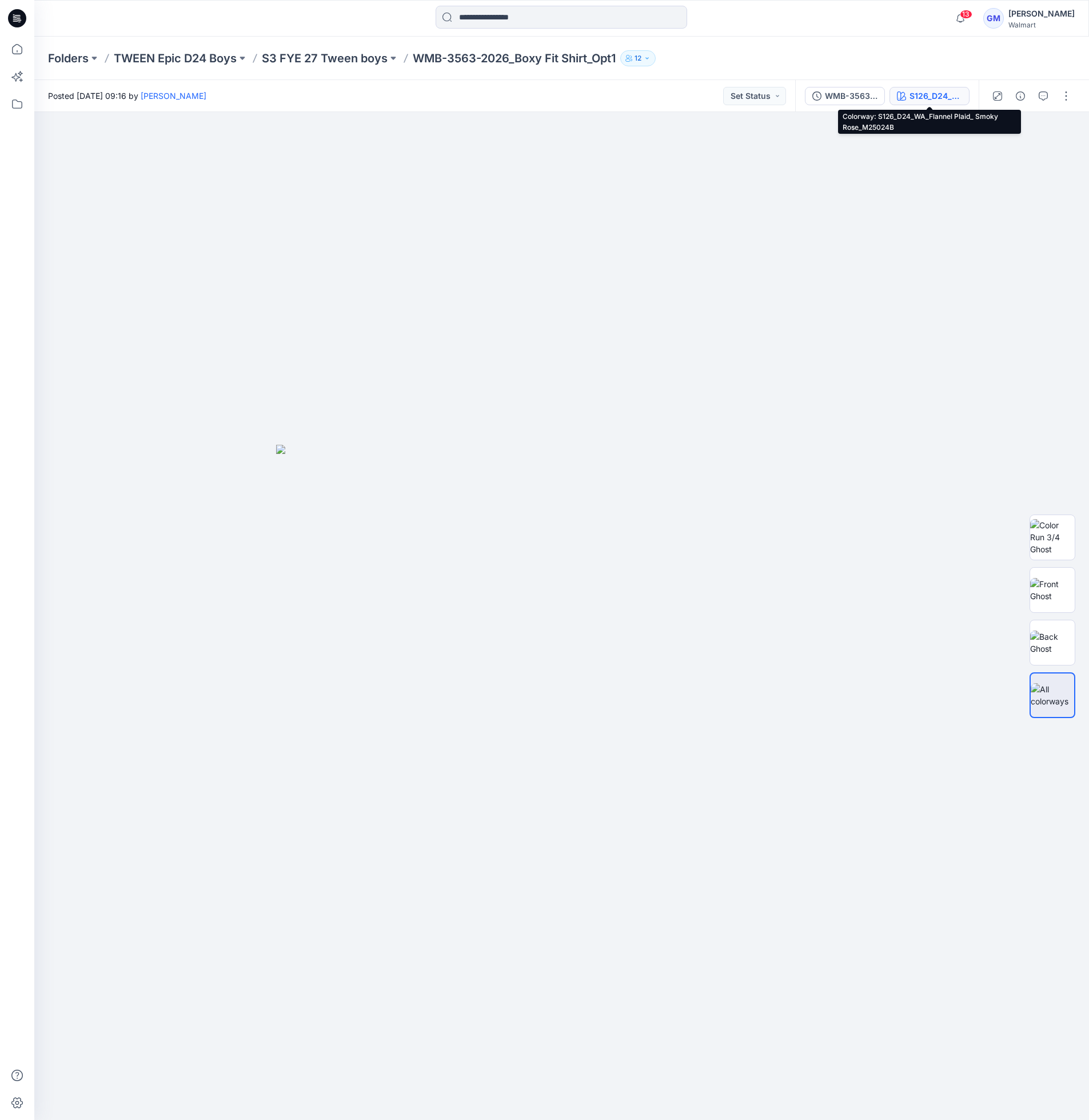
click at [933, 99] on div "S126_D24_WA_Flannel Plaid_ Smoky Rose_M25024B" at bounding box center [936, 96] width 53 height 13
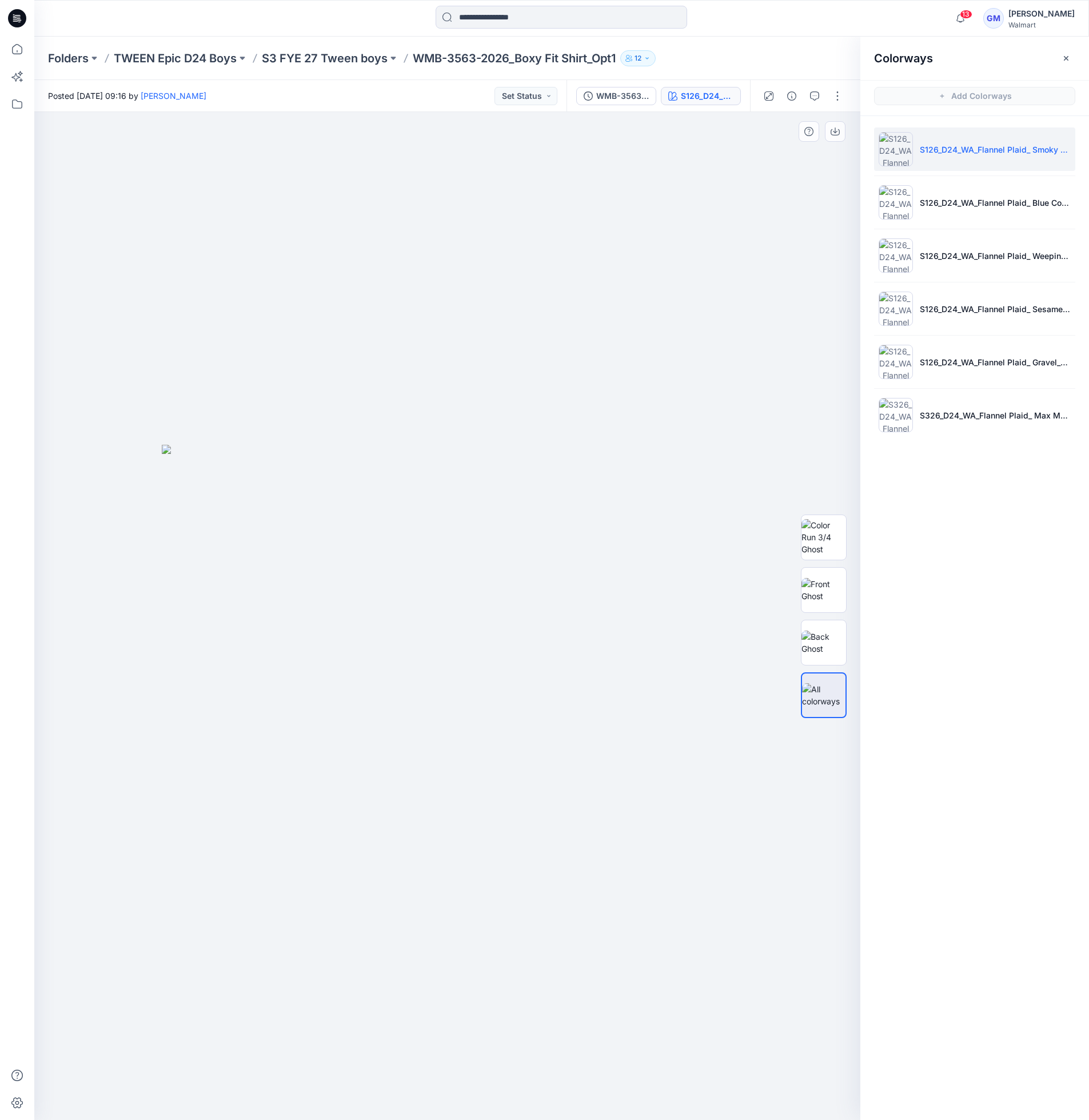
click at [659, 695] on img at bounding box center [447, 783] width 572 height 676
click at [589, 620] on img at bounding box center [447, 783] width 572 height 676
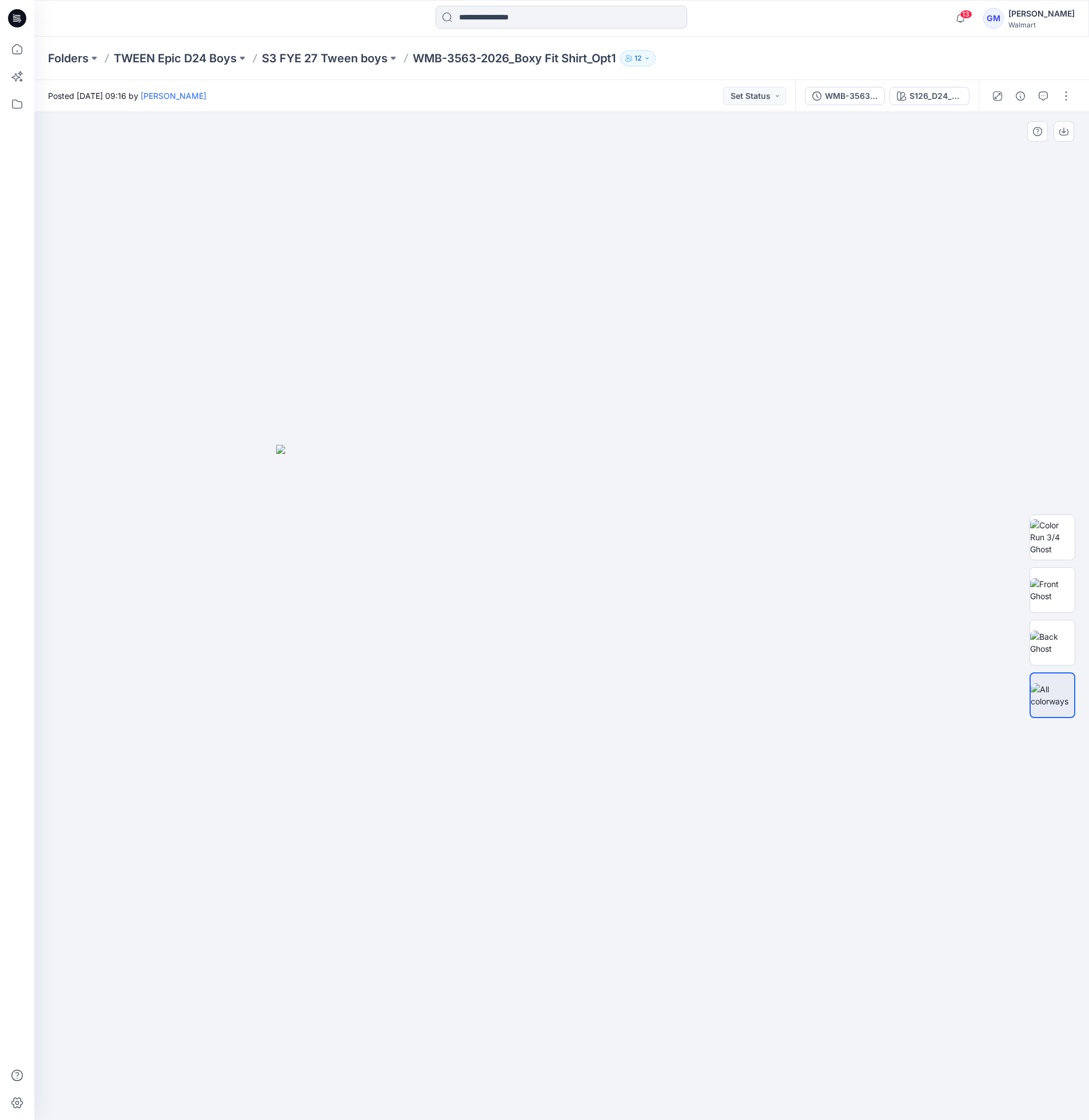
click at [326, 769] on img at bounding box center [562, 783] width 572 height 676
click at [801, 164] on div at bounding box center [562, 616] width 1055 height 1008
click at [242, 722] on div at bounding box center [562, 616] width 1055 height 1008
click at [794, 902] on div at bounding box center [562, 616] width 1055 height 1008
click at [566, 164] on div at bounding box center [562, 616] width 1055 height 1008
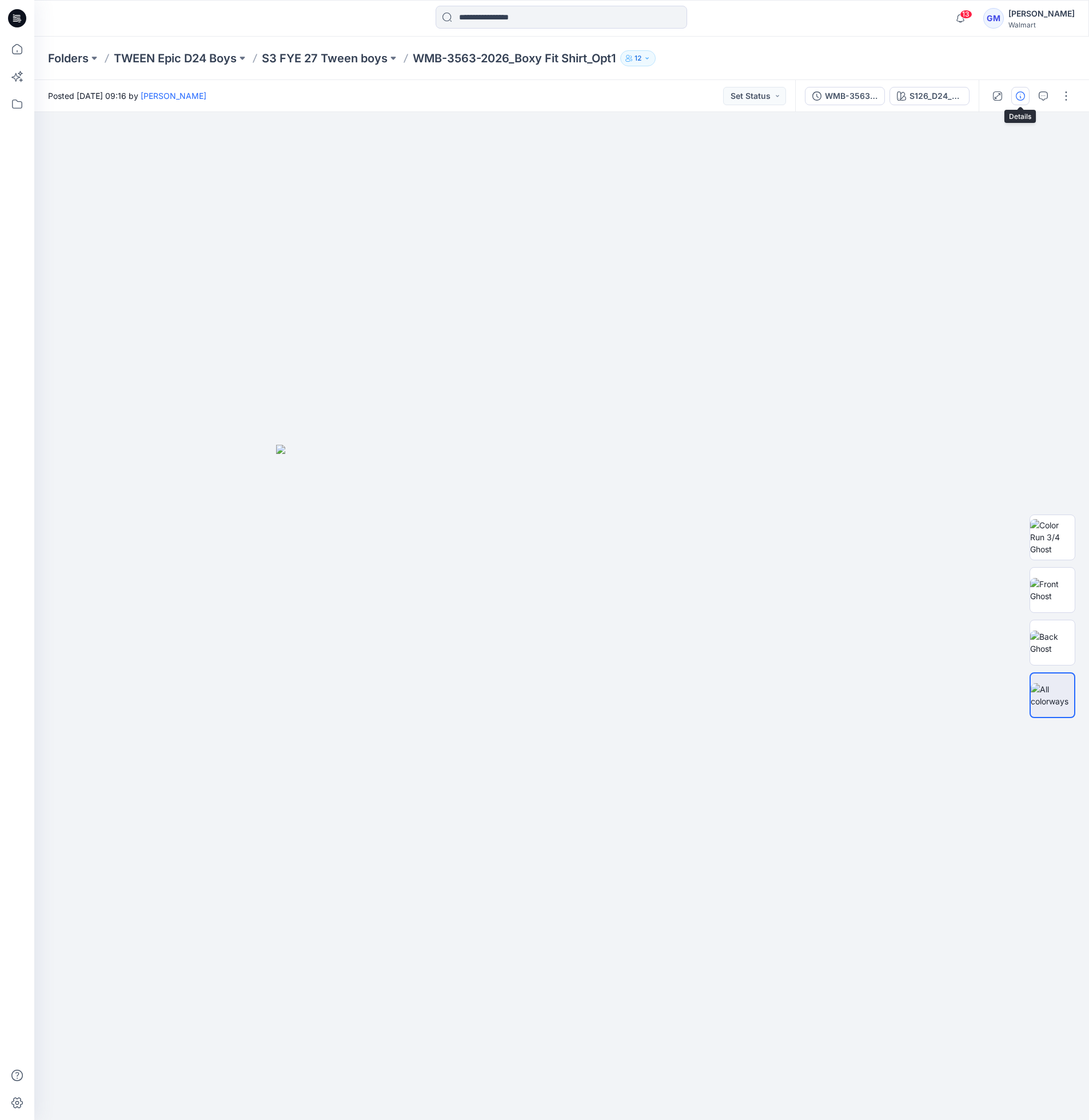
click at [1022, 93] on icon "button" at bounding box center [1021, 96] width 9 height 9
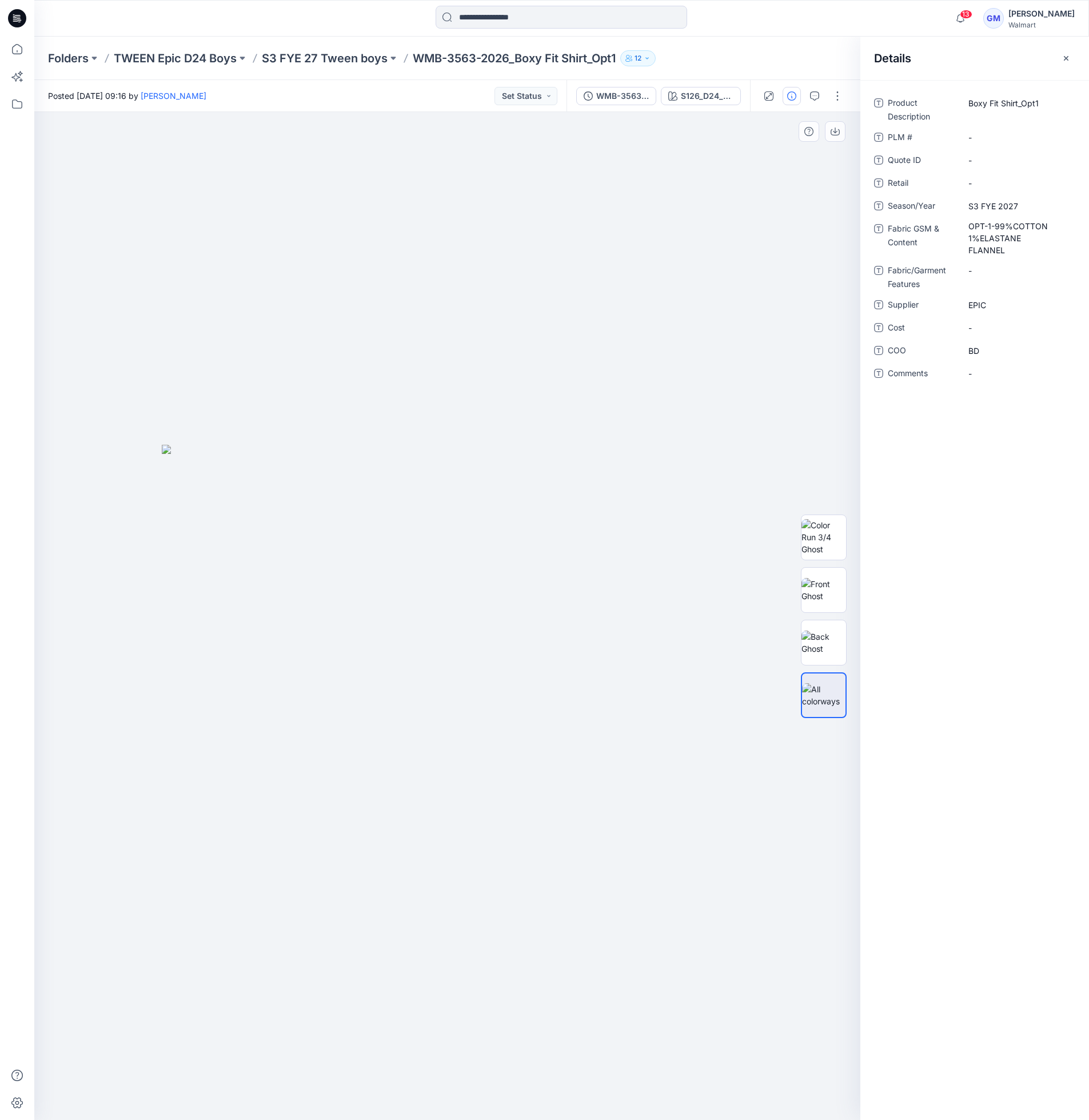
click at [306, 341] on div at bounding box center [448, 616] width 826 height 1008
click at [270, 319] on div at bounding box center [448, 616] width 826 height 1008
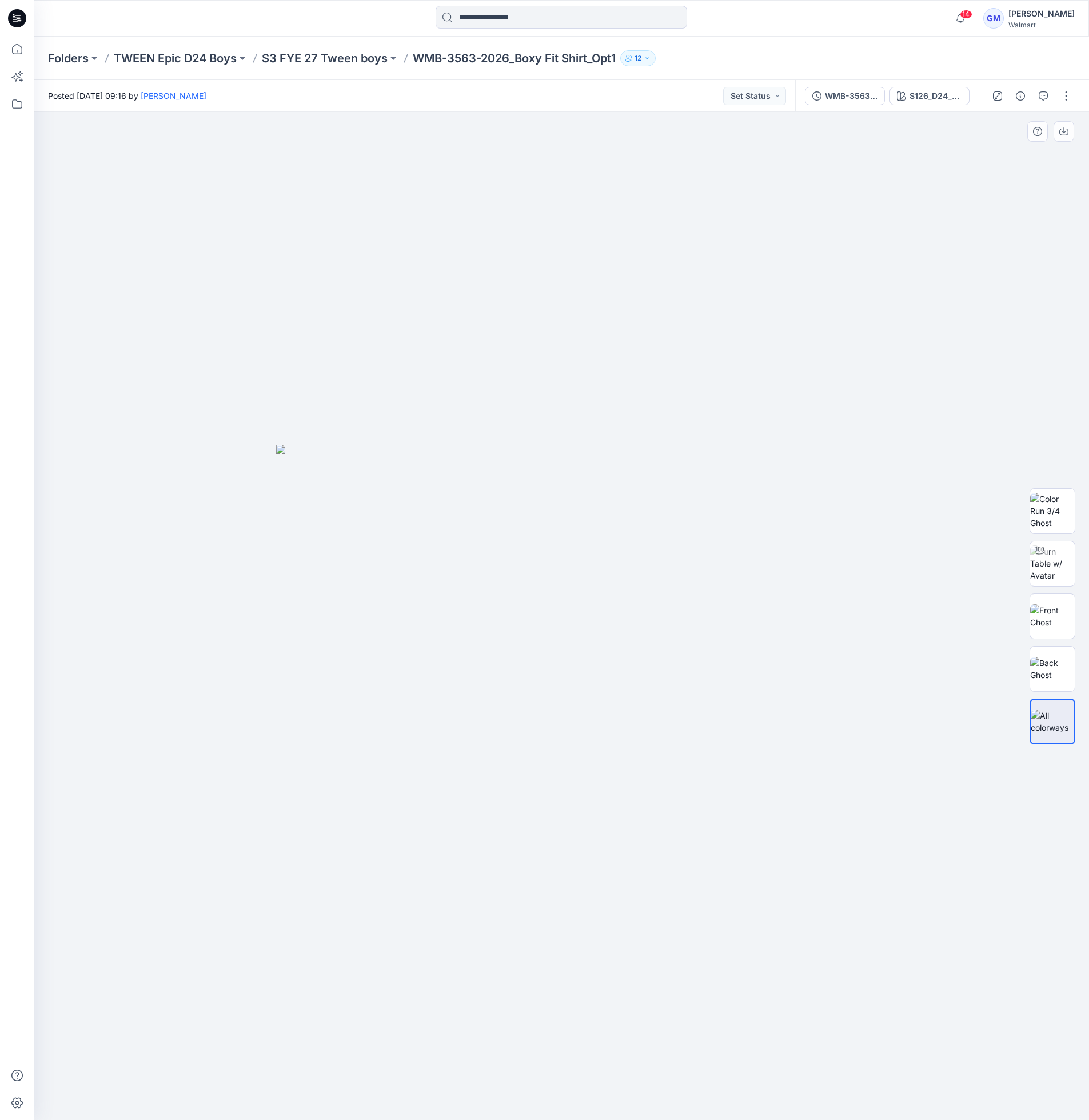
click at [793, 188] on div at bounding box center [562, 616] width 1055 height 1008
click at [1067, 95] on button "button" at bounding box center [1066, 96] width 18 height 18
click at [997, 152] on p "Edit" at bounding box center [993, 154] width 15 height 12
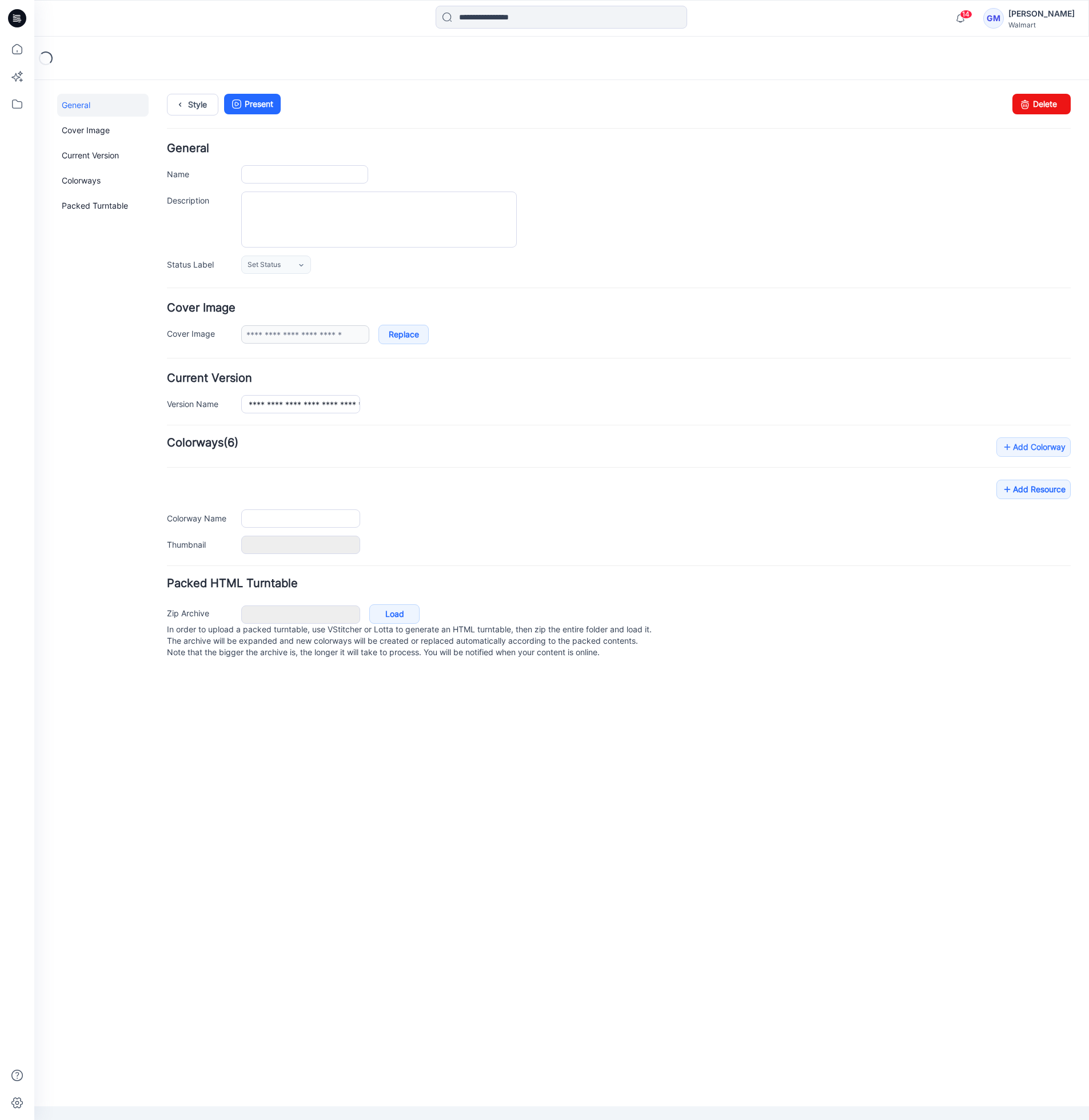
type input "**********"
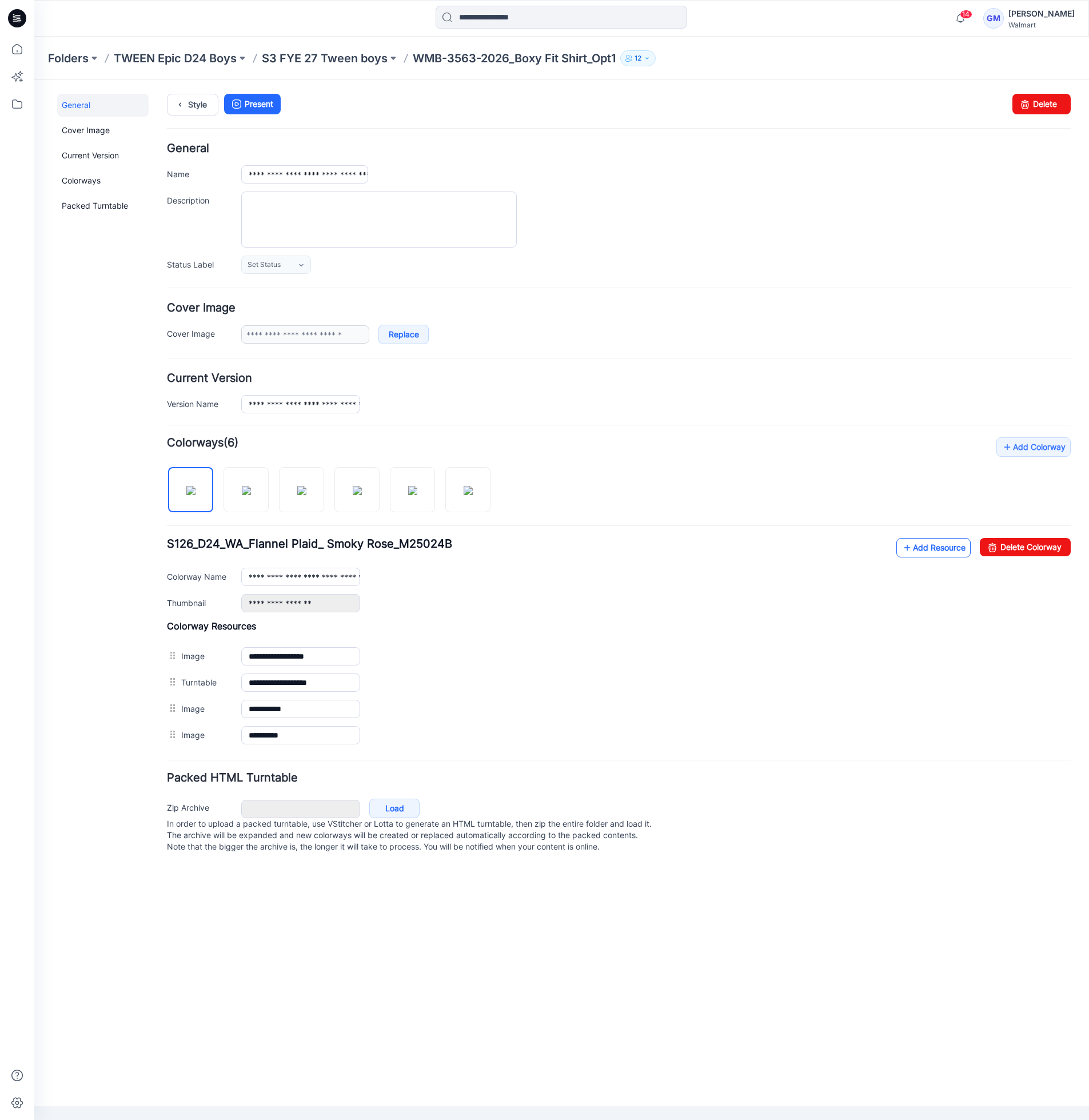
click at [948, 549] on link "Add Resource" at bounding box center [933, 547] width 74 height 19
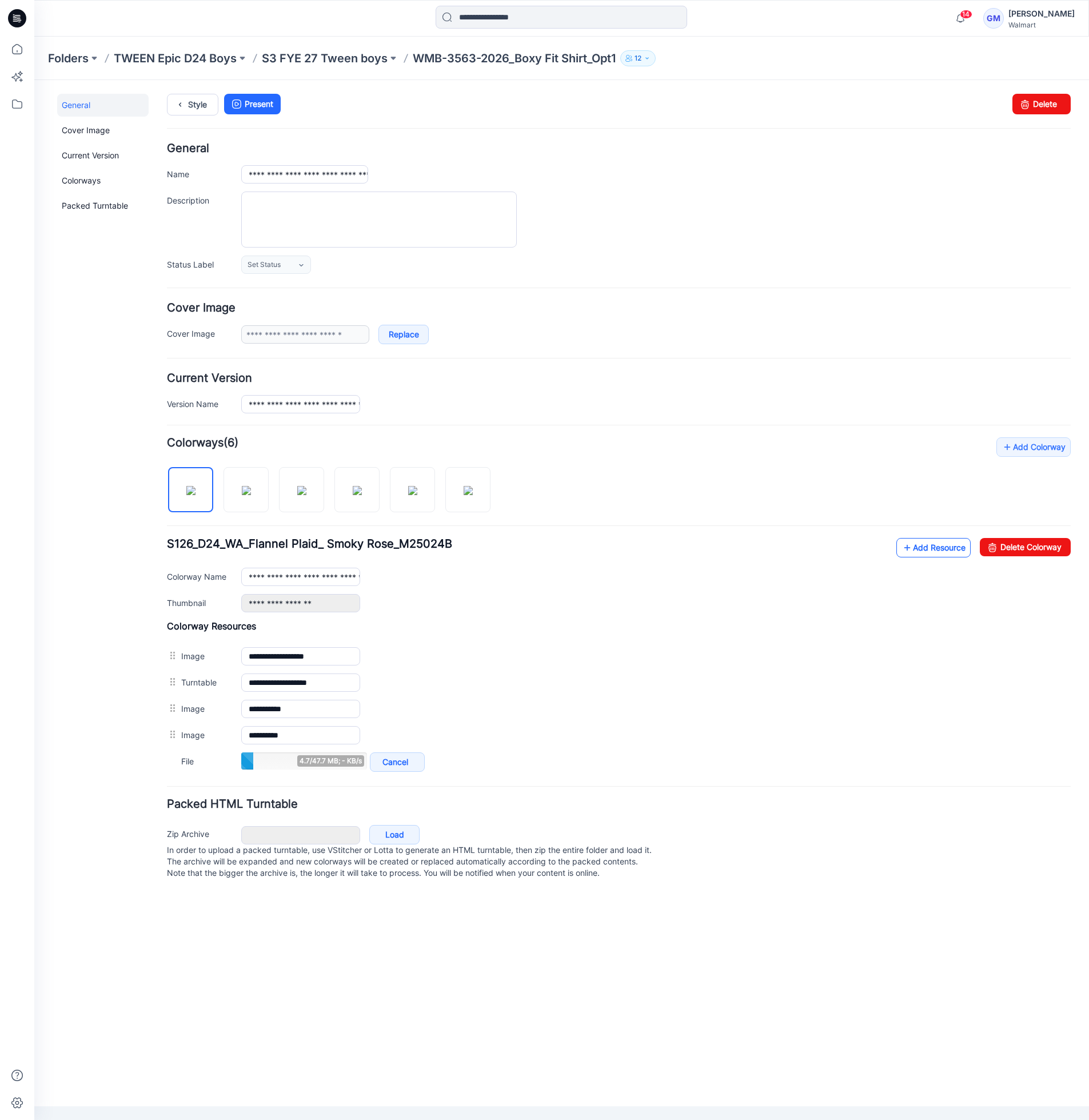
click at [925, 542] on link "Add Resource" at bounding box center [933, 547] width 74 height 19
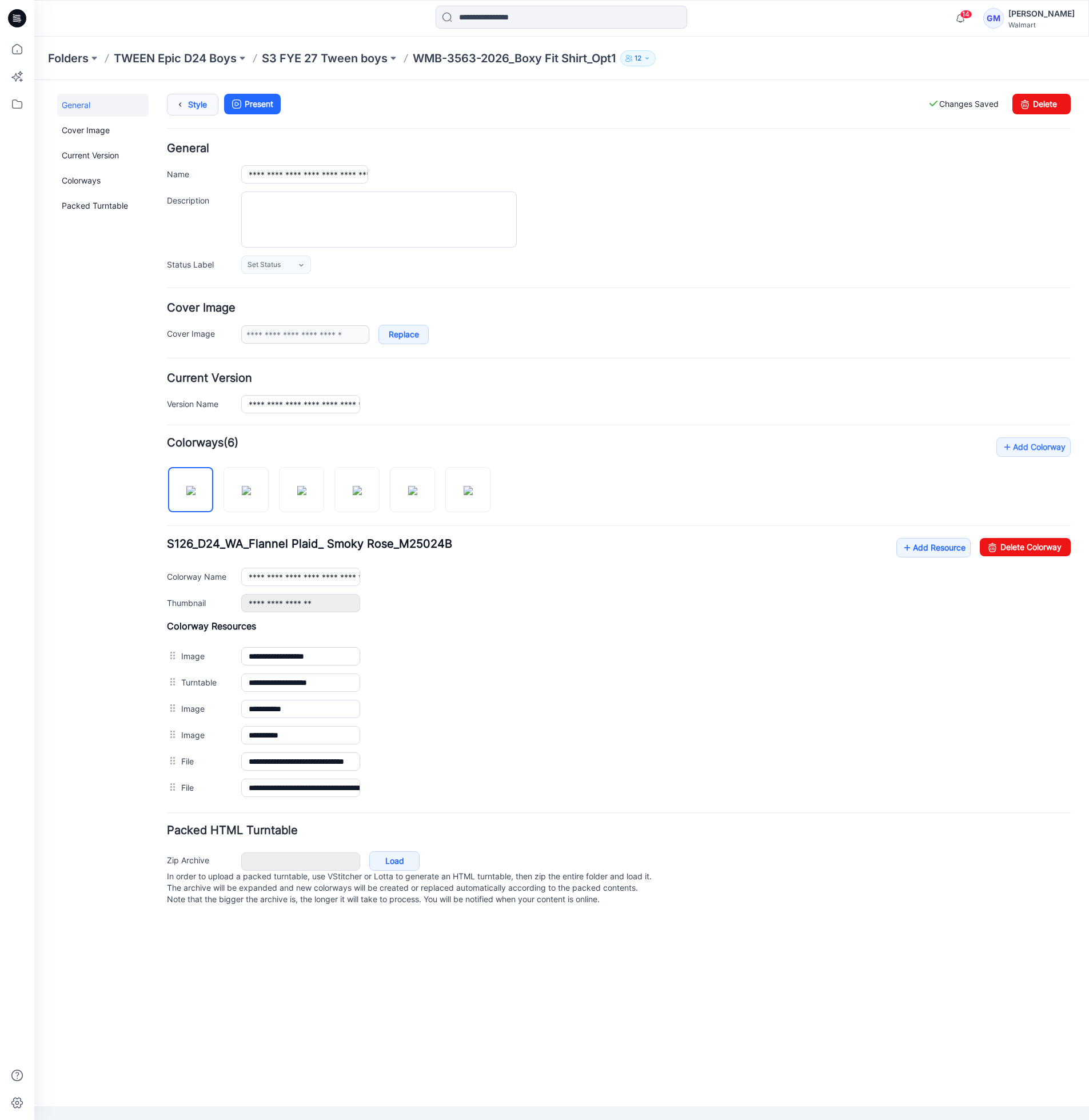
click at [203, 97] on link "Style" at bounding box center [192, 105] width 51 height 22
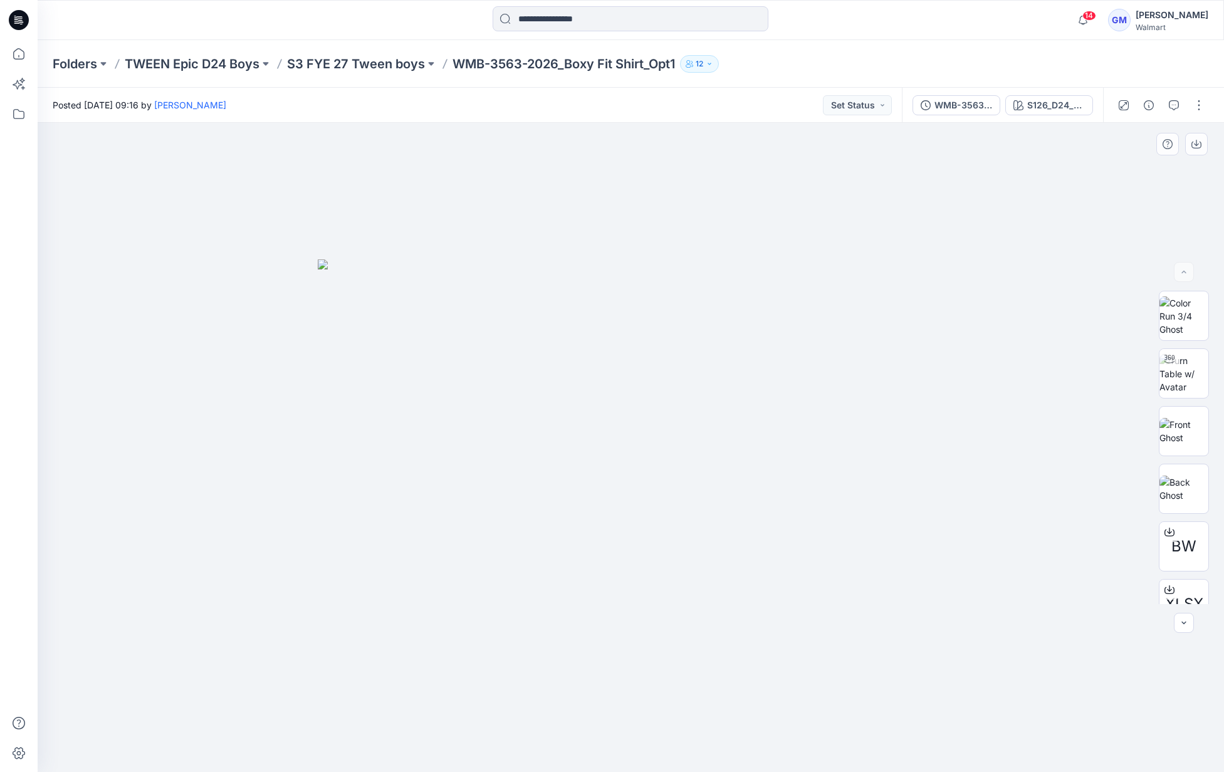
click at [209, 411] on div at bounding box center [631, 447] width 1187 height 649
click at [404, 63] on p "S3 FYE 27 Tween boys" at bounding box center [356, 64] width 138 height 18
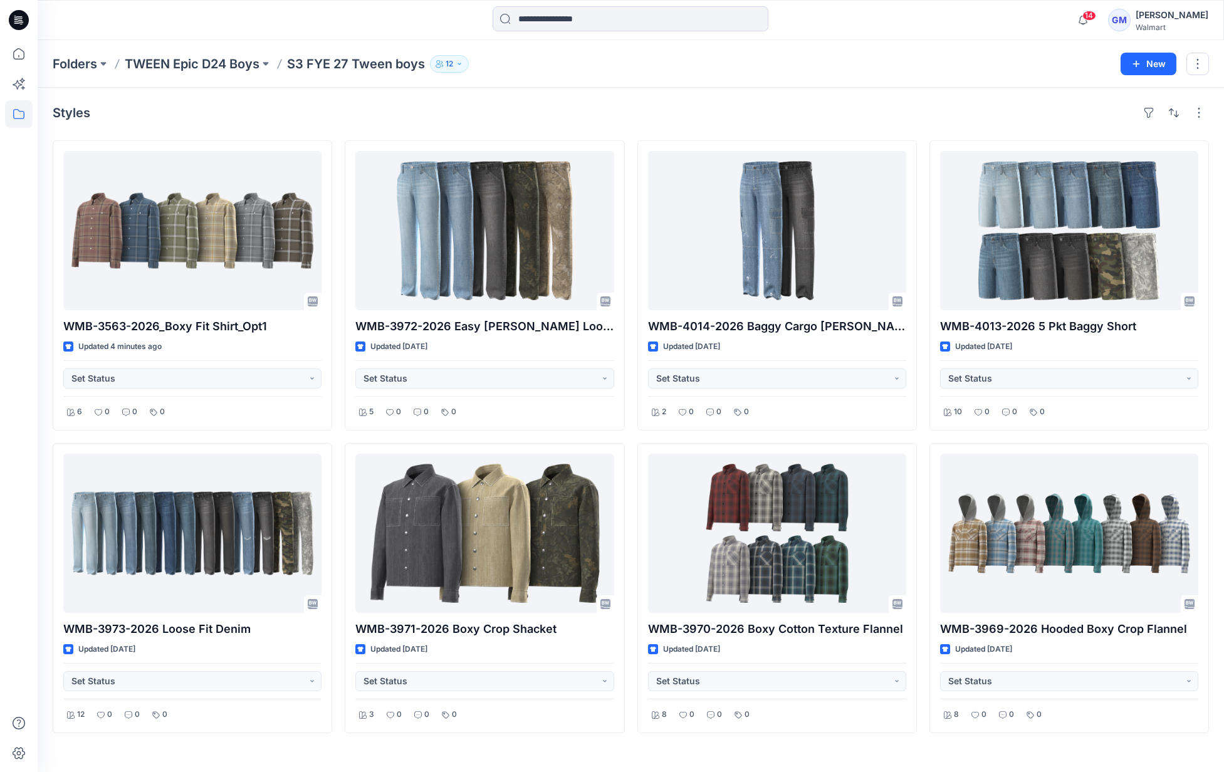
click at [323, 122] on div "Styles" at bounding box center [631, 113] width 1157 height 20
click at [42, 599] on div "Styles WMB-3563-2026_Boxy Fit Shirt_Opt1 Updated 4 minutes ago Set Status 6 0 0…" at bounding box center [631, 430] width 1187 height 685
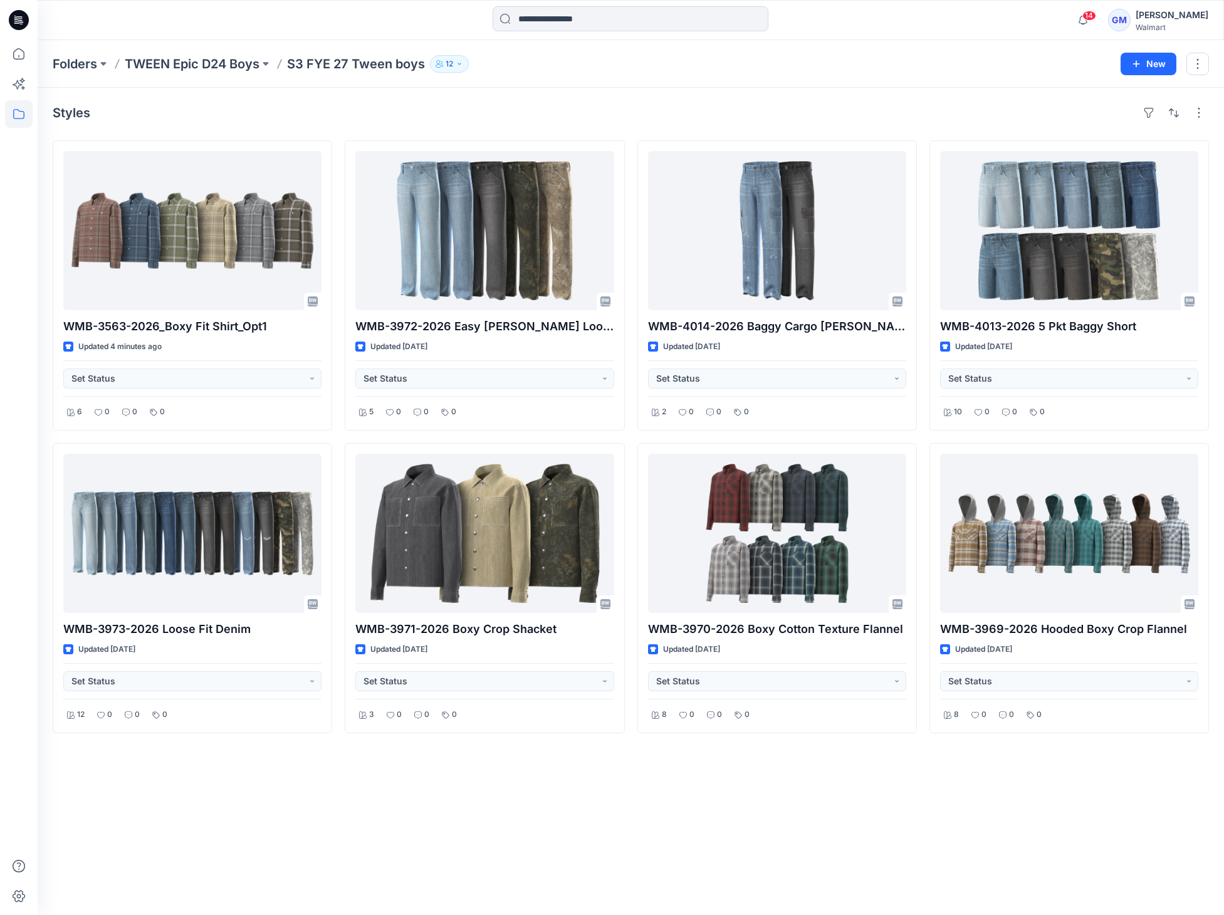
click at [1127, 840] on div "Styles WMB-3563-2026_Boxy Fit Shirt_Opt1 Updated 4 minutes ago Set Status 6 0 0…" at bounding box center [631, 502] width 1187 height 828
click at [413, 814] on div "Styles WMB-3563-2026_Boxy Fit Shirt_Opt1 Updated 4 minutes ago Set Status 6 0 0…" at bounding box center [631, 502] width 1187 height 828
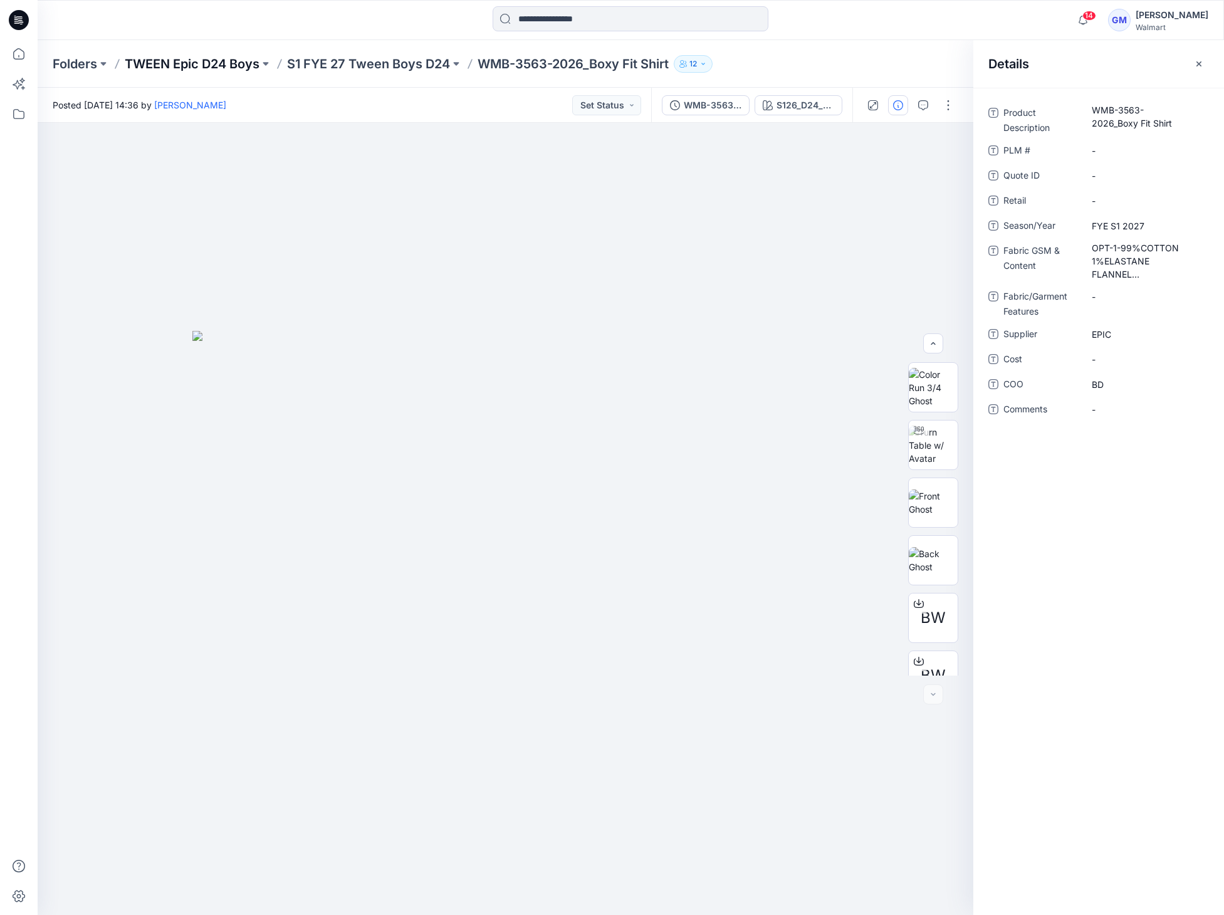
scroll to position [140, 0]
click at [74, 65] on p "Folders" at bounding box center [75, 64] width 45 height 18
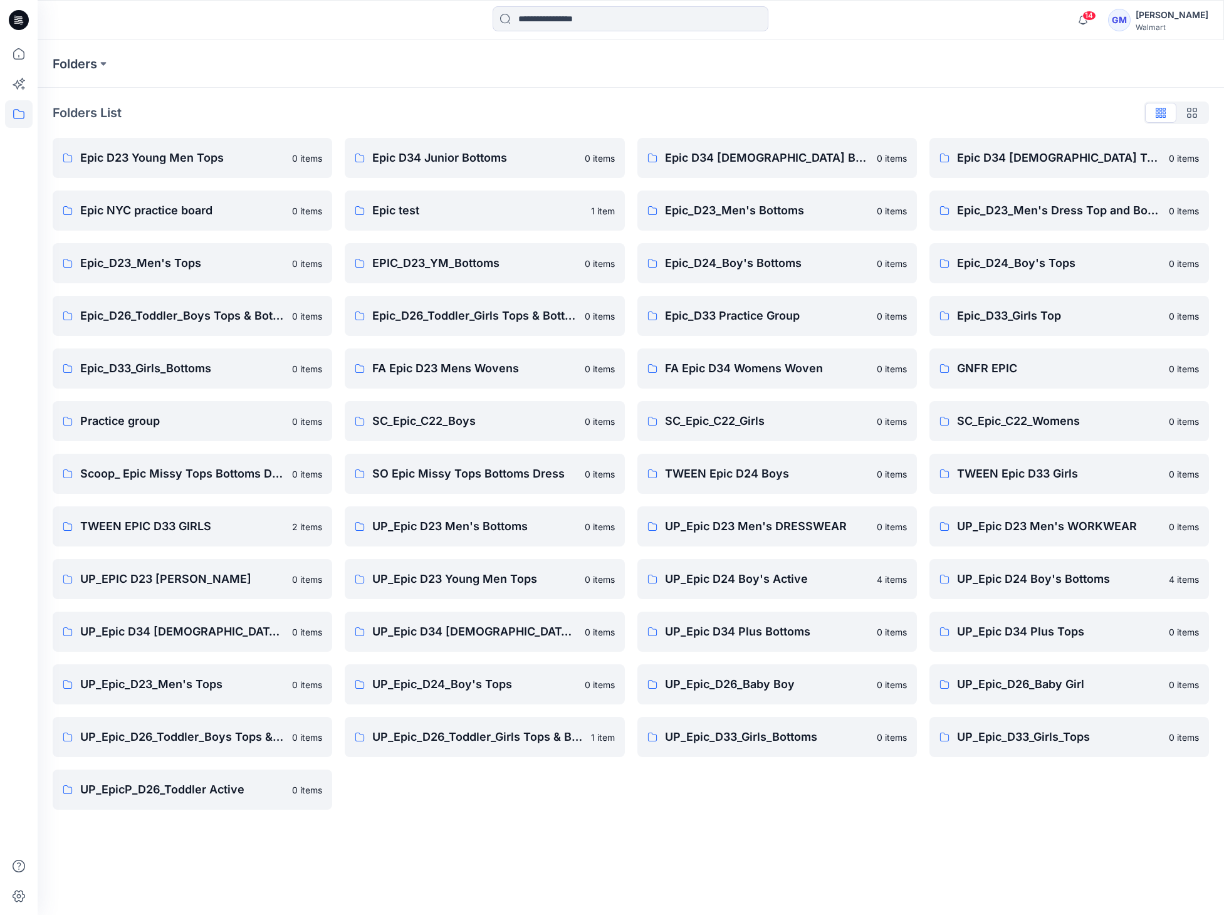
click at [975, 799] on div "Epic D34 [DEMOGRAPHIC_DATA] Tops 0 items Epic_D23_Men's Dress Top and Bottoms 0…" at bounding box center [1070, 474] width 280 height 672
click at [1041, 577] on p "UP_Epic D24 Boy's Bottoms" at bounding box center [1059, 579] width 204 height 18
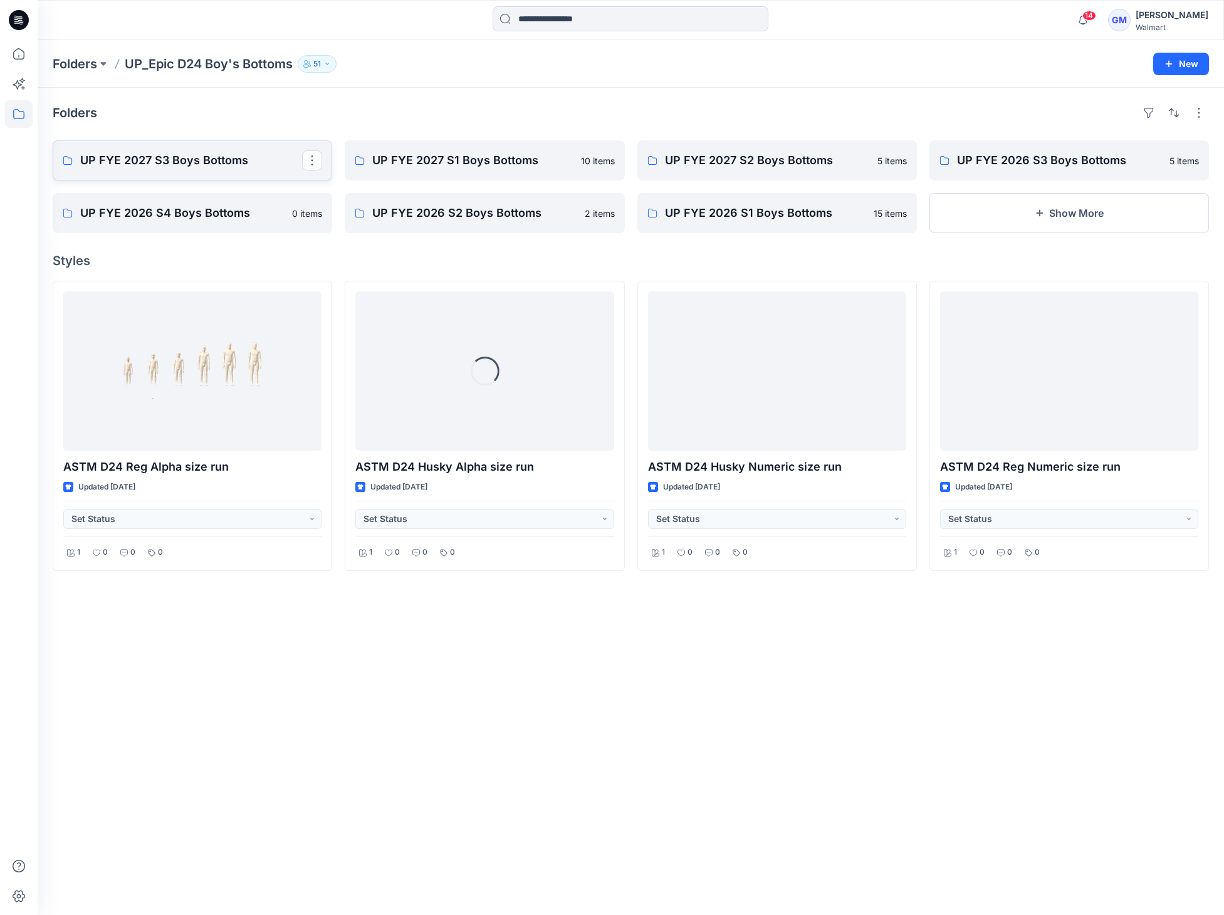
click at [201, 160] on p "UP FYE 2027 S3 Boys Bottoms" at bounding box center [191, 161] width 222 height 18
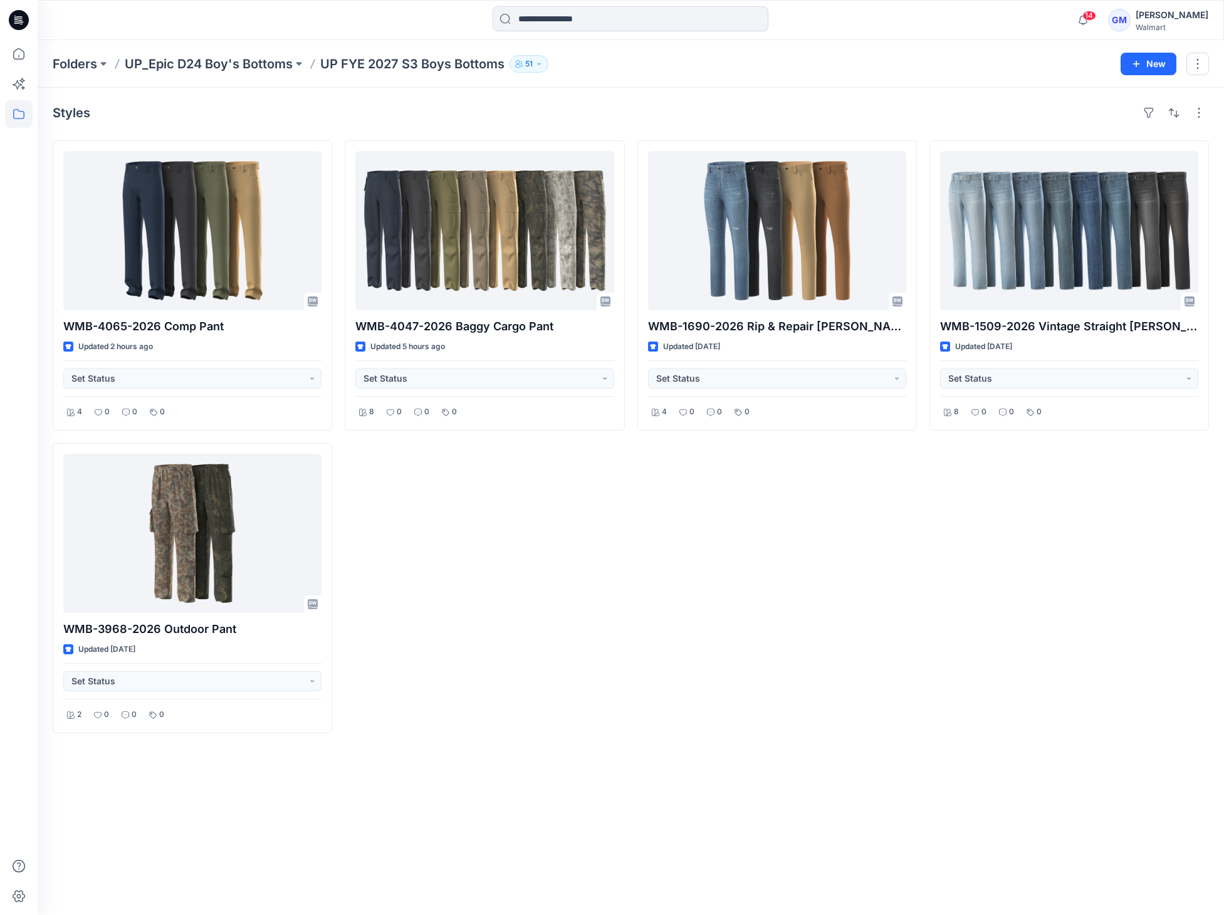
click at [613, 626] on div "WMB-4047-2026 Baggy Cargo Pant Updated 5 hours ago Set Status 8 0 0 0" at bounding box center [485, 436] width 280 height 593
click at [772, 603] on div "WMB-1690-2026 Rip & Repair [PERSON_NAME] Updated [DATE] Set Status 4 0 0 0" at bounding box center [778, 436] width 280 height 593
click at [870, 671] on div "WMB-1690-2026 Rip & Repair [PERSON_NAME] Updated [DATE] Set Status 4 0 0 0" at bounding box center [778, 436] width 280 height 593
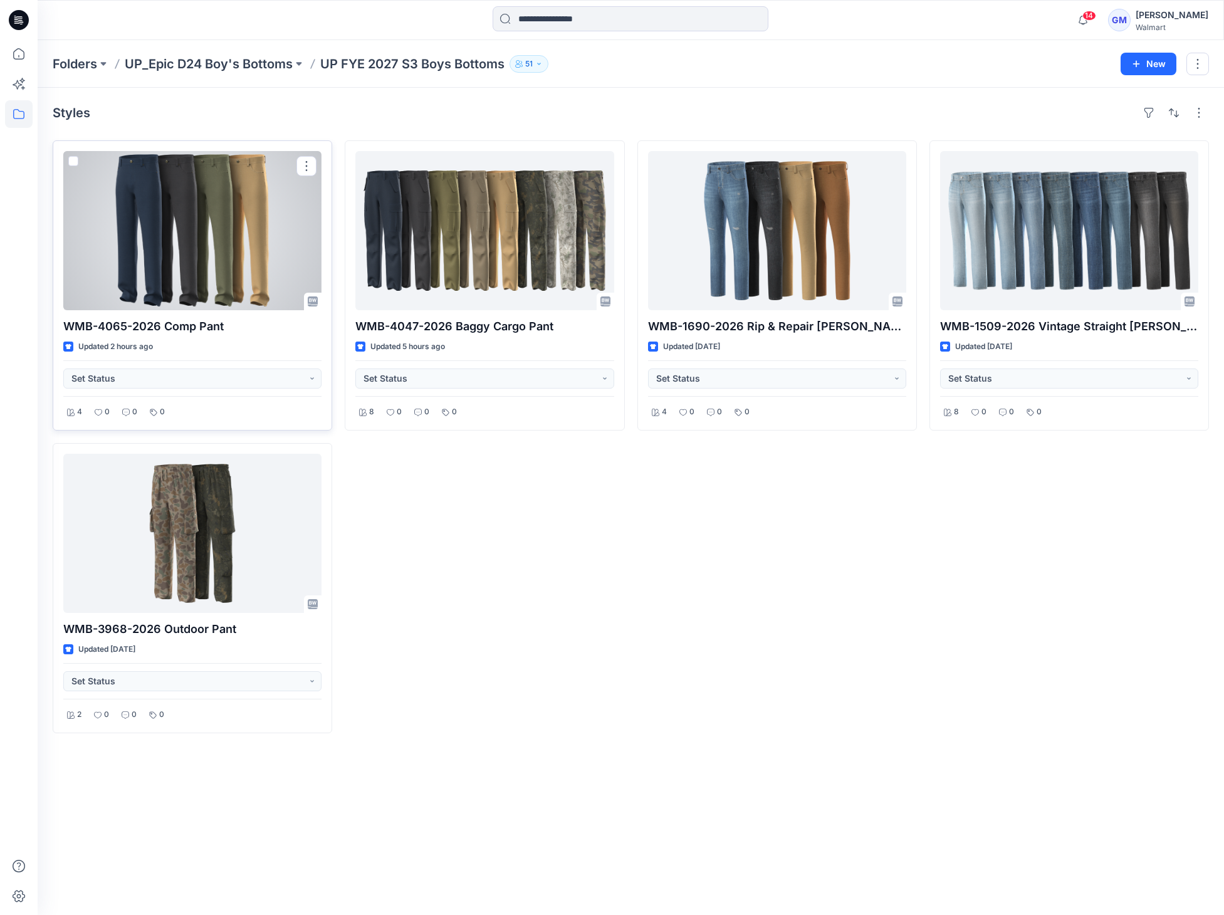
click at [188, 263] on div at bounding box center [192, 230] width 258 height 159
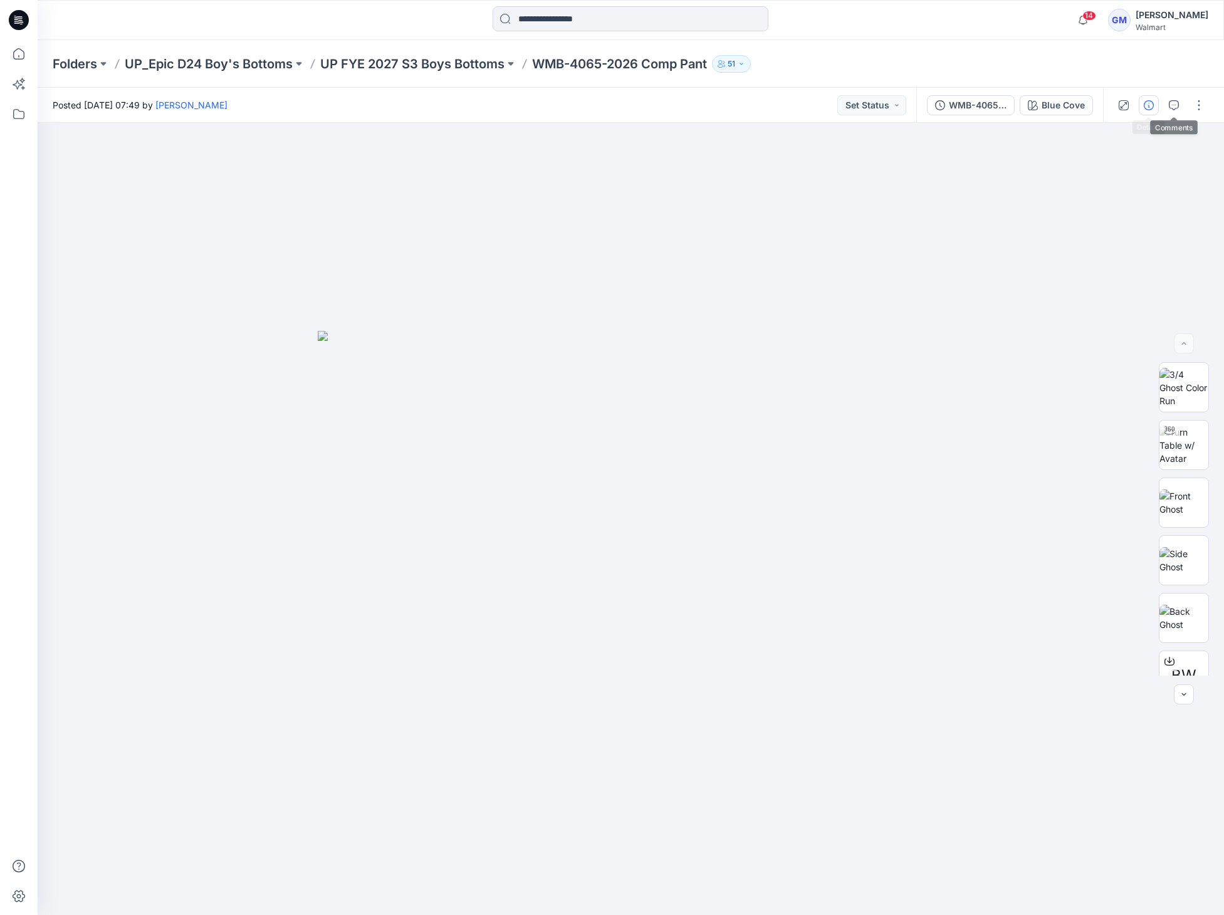
click at [1156, 107] on button "button" at bounding box center [1149, 105] width 20 height 20
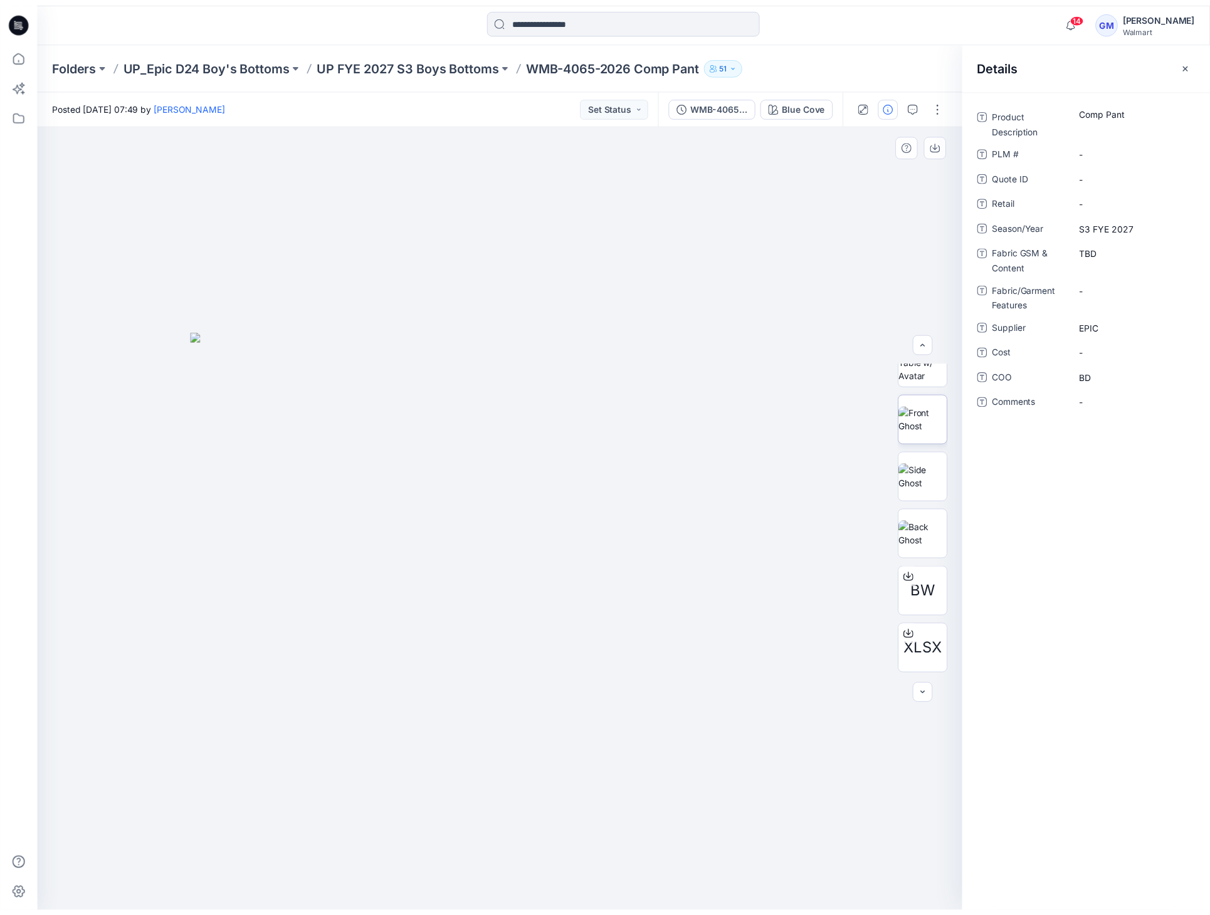
scroll to position [140, 0]
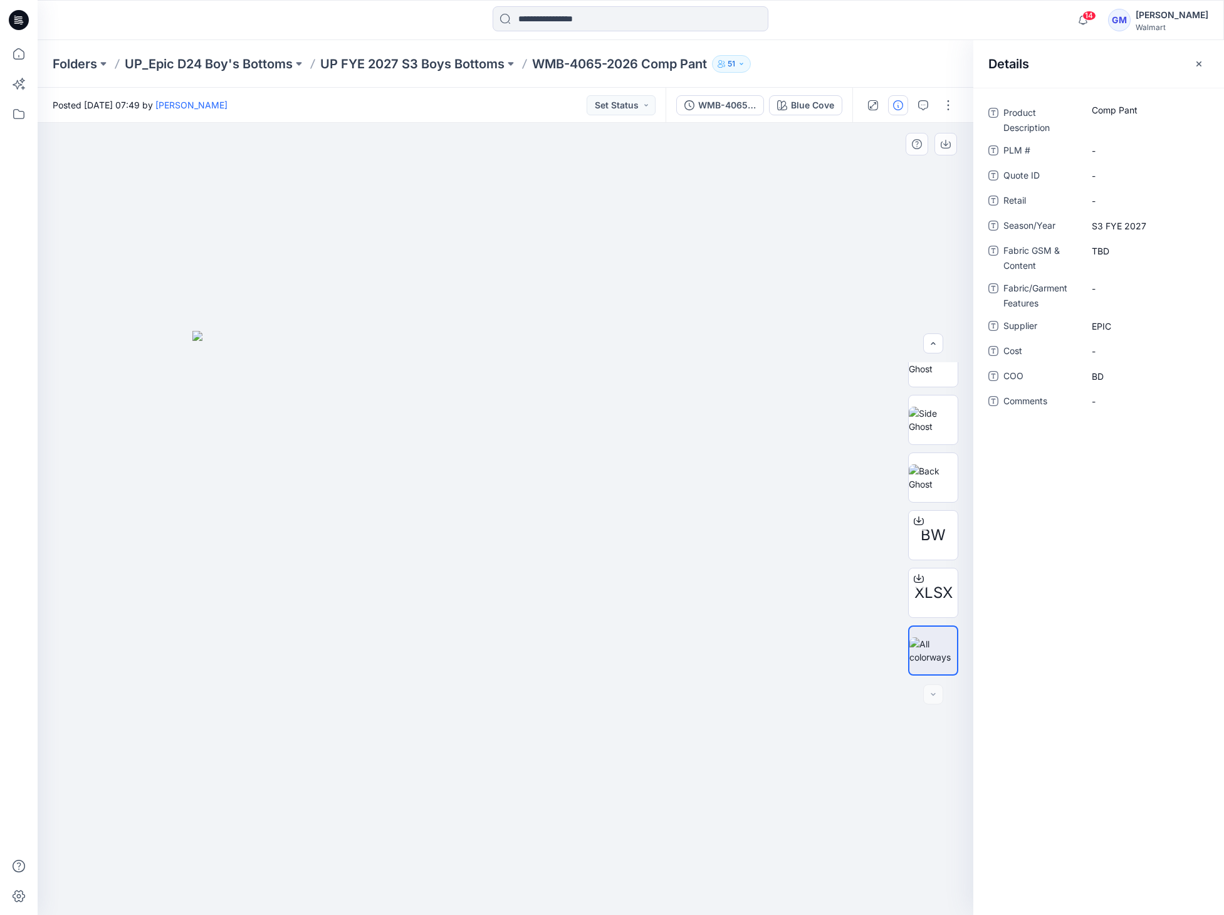
click at [658, 243] on div at bounding box center [506, 519] width 936 height 792
click at [18, 53] on icon at bounding box center [19, 54] width 28 height 28
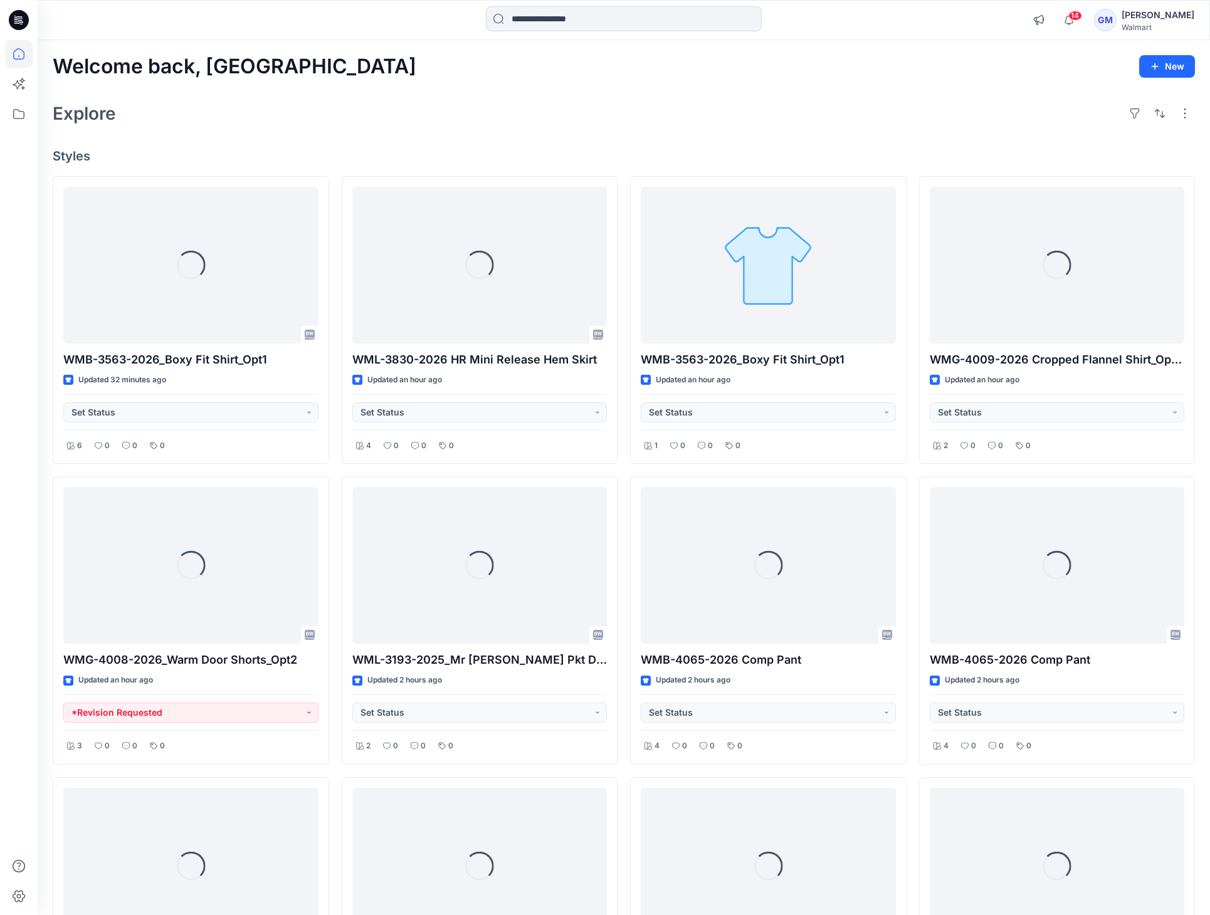
click at [561, 149] on h4 "Styles" at bounding box center [624, 156] width 1142 height 15
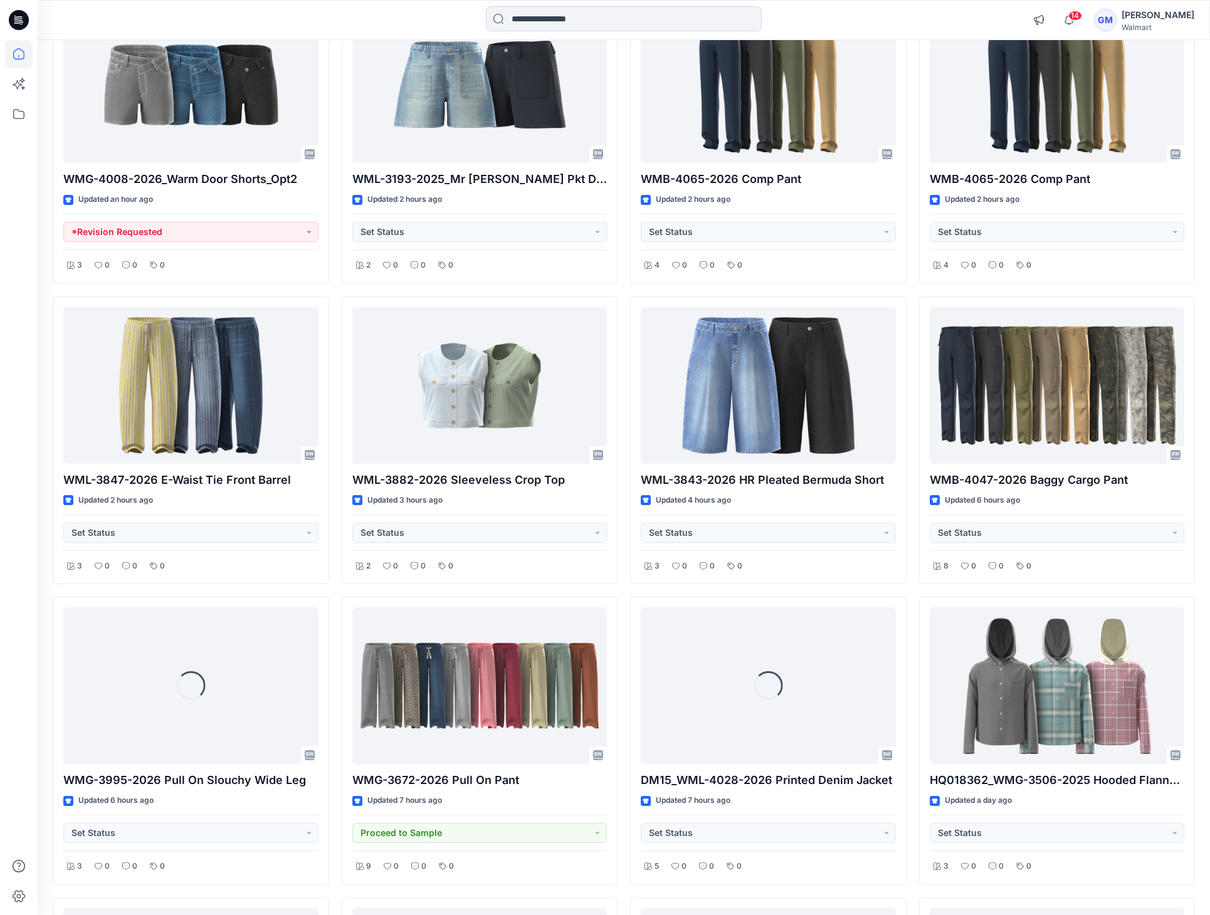
scroll to position [680, 0]
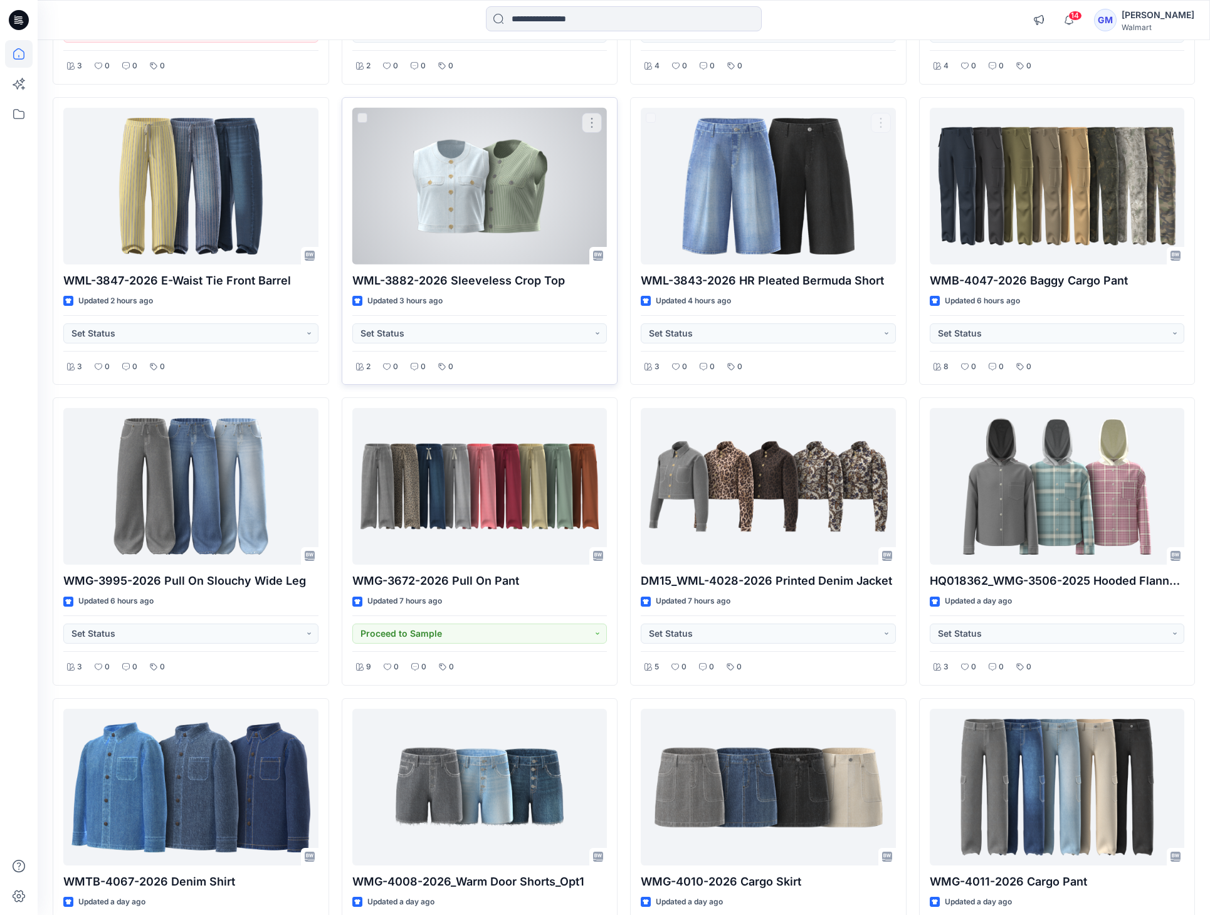
click at [496, 206] on div at bounding box center [479, 186] width 255 height 157
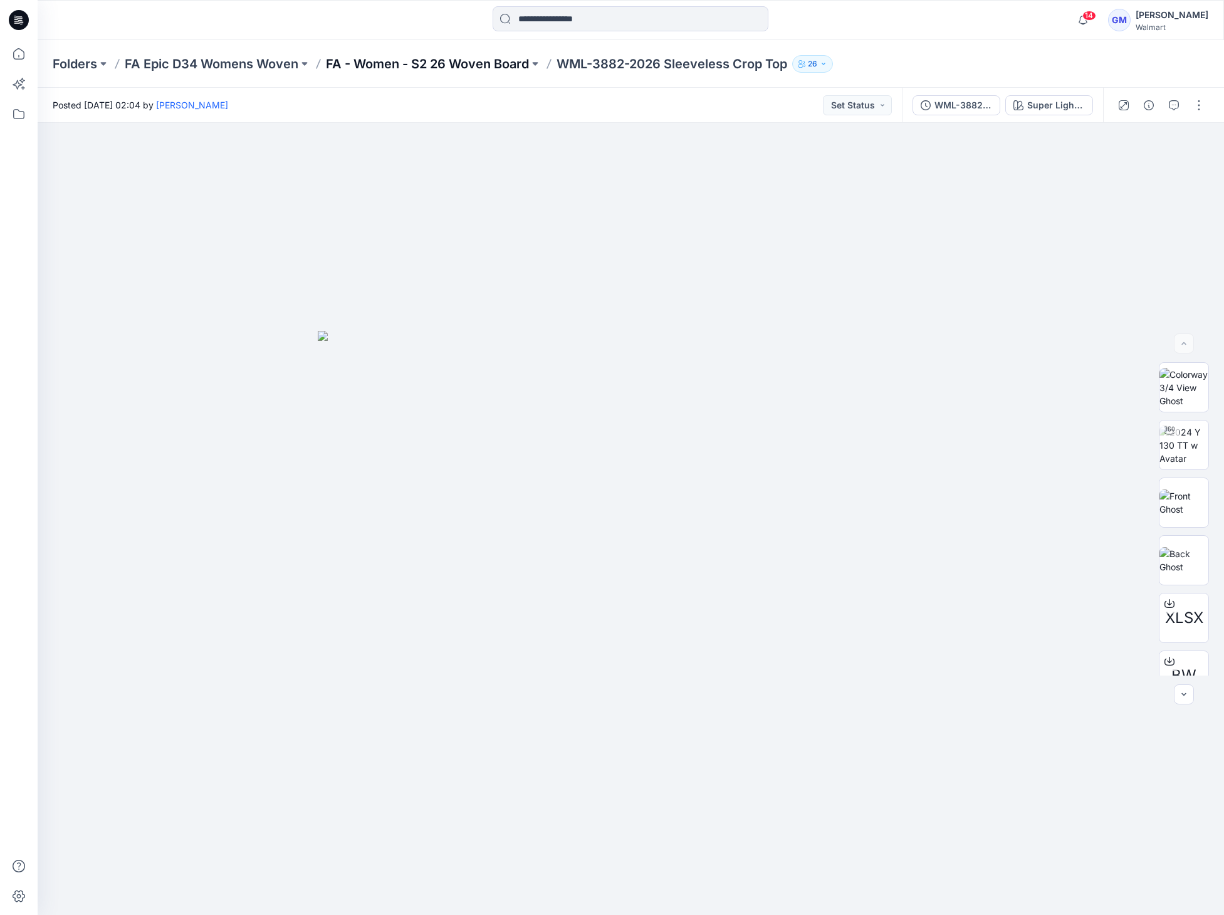
click at [383, 69] on p "FA - Women - S2 26 Woven Board" at bounding box center [427, 64] width 203 height 18
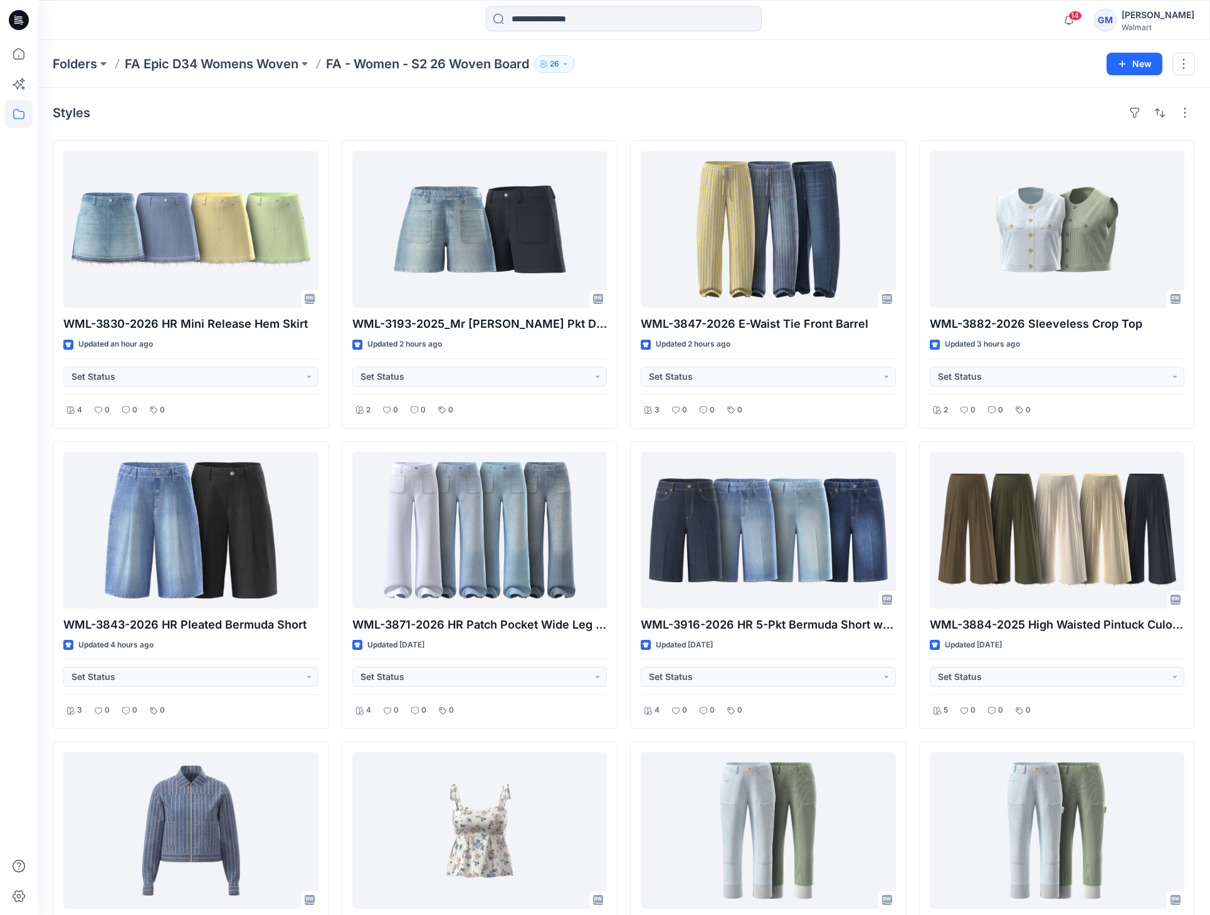
click at [972, 56] on div "Folders FA Epic D34 Womens Woven FA - Women - S2 26 Woven Board 26" at bounding box center [575, 64] width 1044 height 18
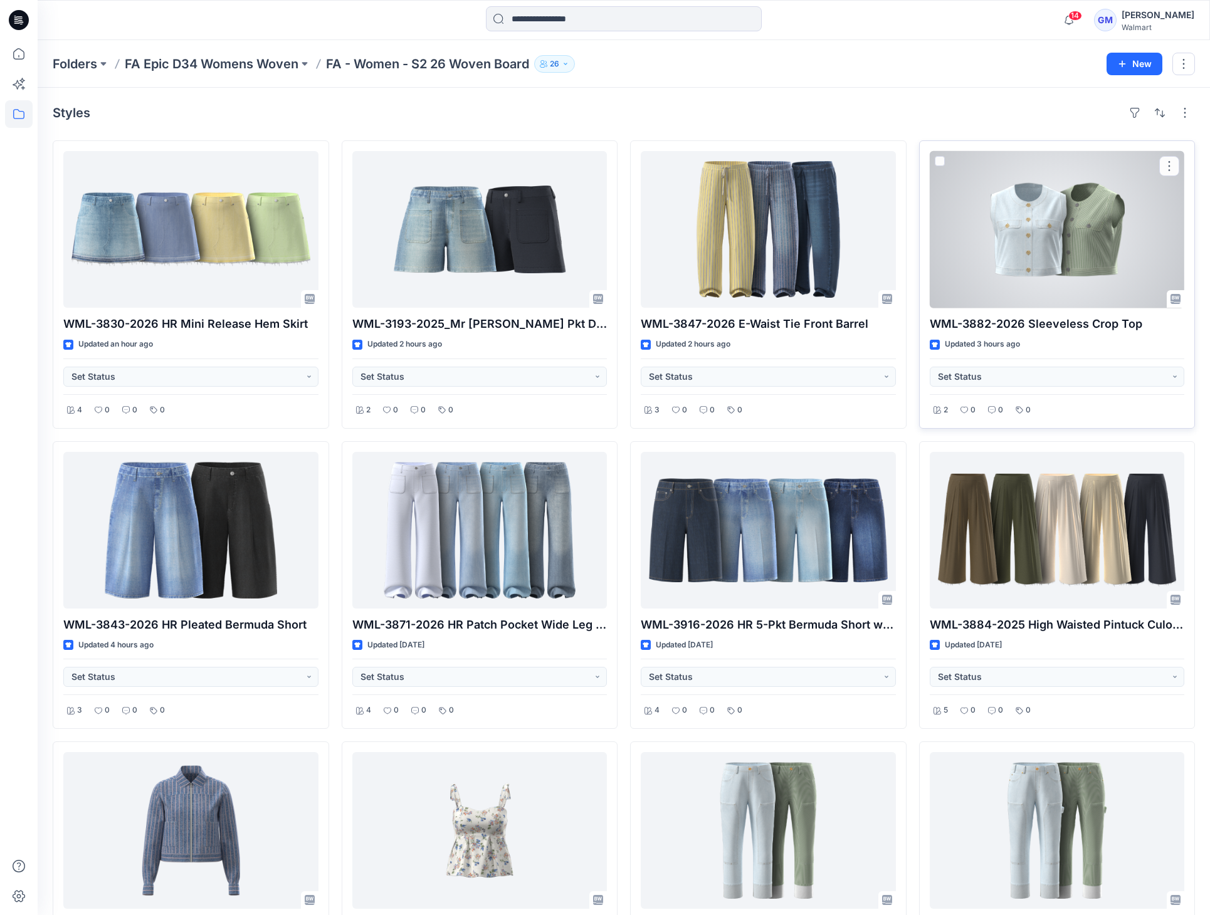
click at [1037, 236] on div at bounding box center [1057, 229] width 255 height 157
